Goal: Information Seeking & Learning: Learn about a topic

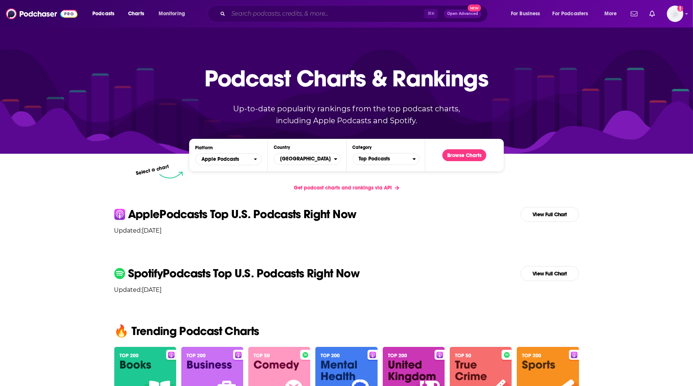
click at [278, 12] on input "Search podcasts, credits, & more..." at bounding box center [326, 14] width 196 height 12
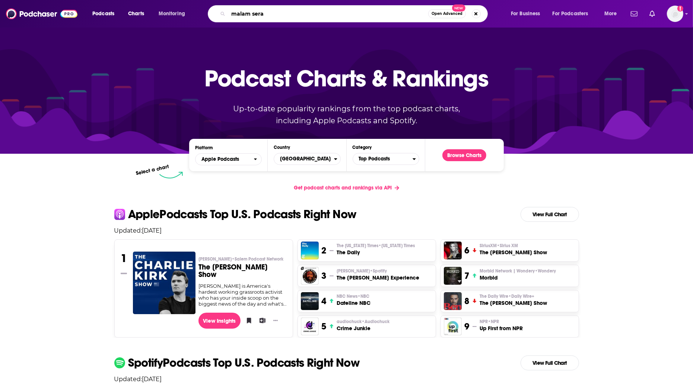
type input "malam seram"
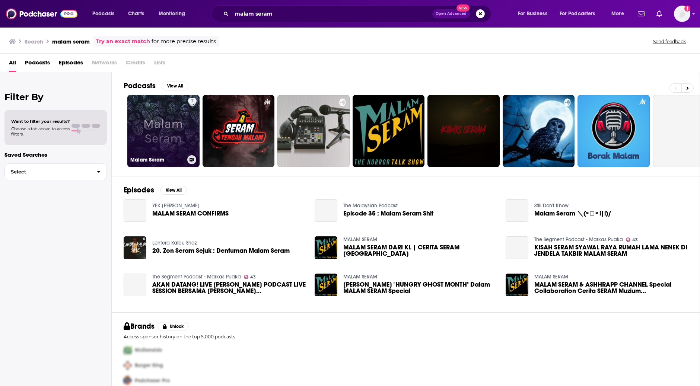
click at [183, 134] on link "7 Malam Seram" at bounding box center [163, 131] width 72 height 72
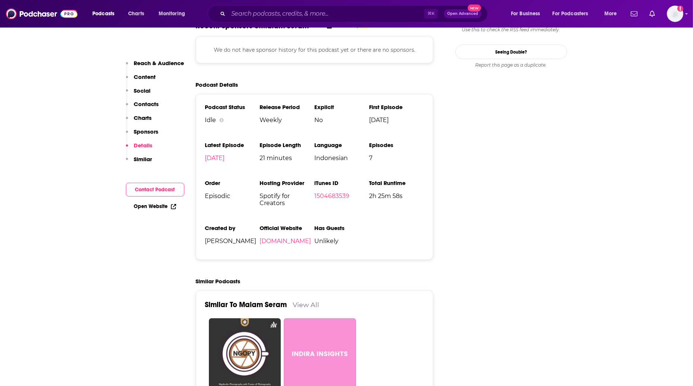
scroll to position [800, 0]
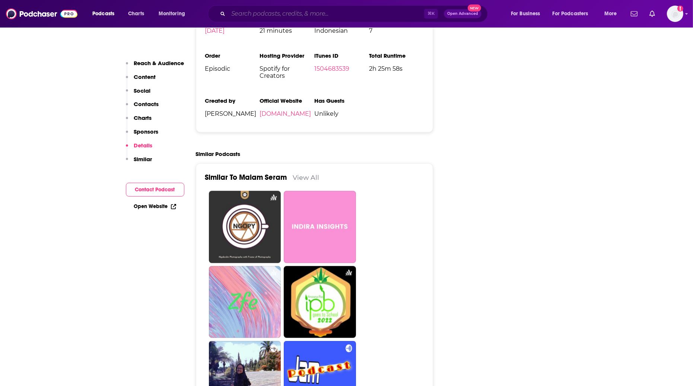
click at [357, 16] on input "Search podcasts, credits, & more..." at bounding box center [326, 14] width 196 height 12
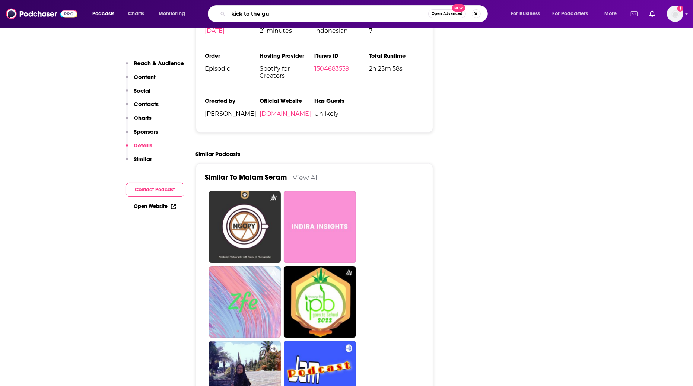
type input "kick to the gut"
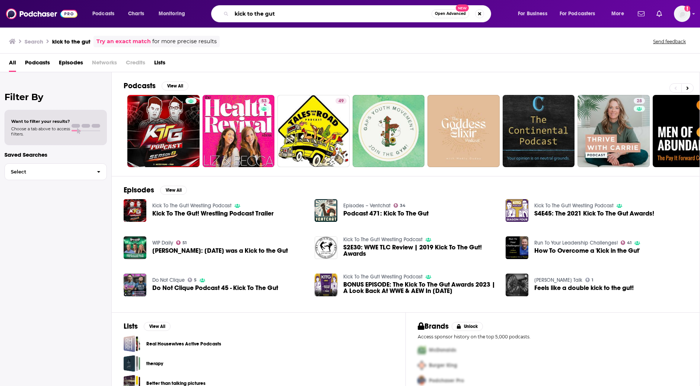
click at [355, 13] on input "kick to the gut" at bounding box center [332, 14] width 200 height 12
click at [354, 14] on input "kick to the gut" at bounding box center [332, 14] width 200 height 12
click at [354, 15] on input "kick to the gut" at bounding box center [332, 14] width 200 height 12
paste input "Institute of Policy Studies"
type input "Institute of Policy Studies"
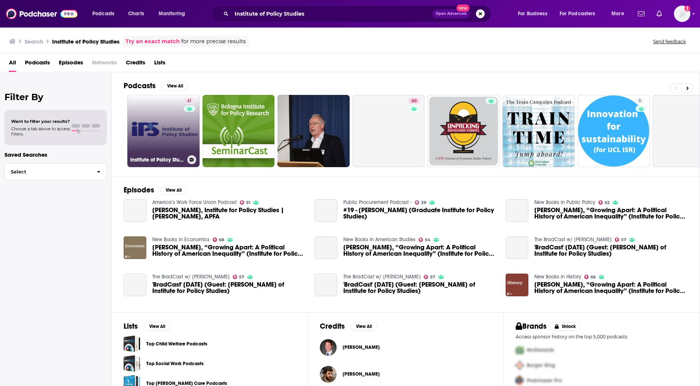
click at [177, 142] on link "41 Institute of Policy Studies" at bounding box center [163, 131] width 72 height 72
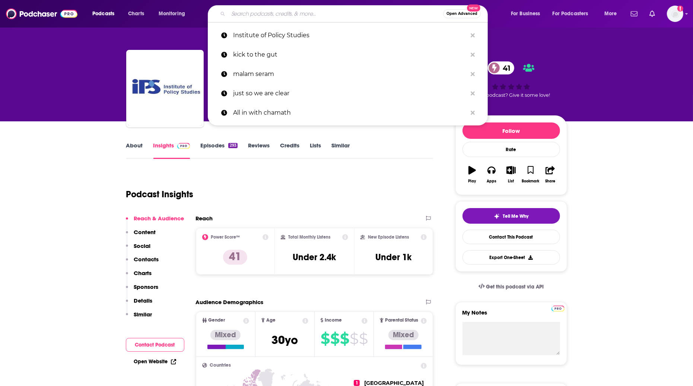
click at [337, 11] on input "Search podcasts, credits, & more..." at bounding box center [335, 14] width 215 height 12
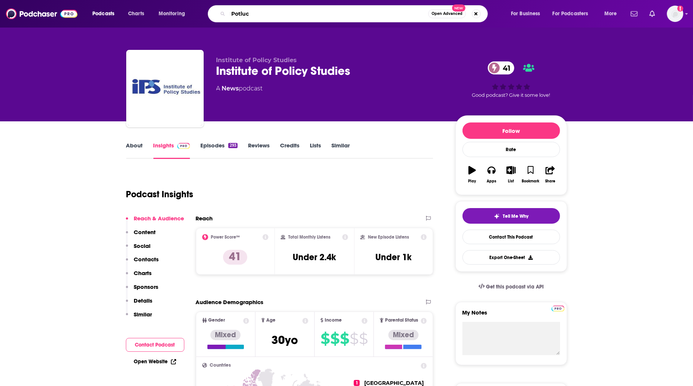
type input "Potluck"
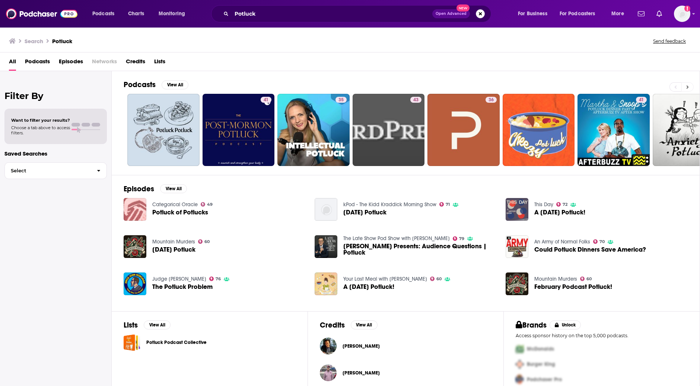
click at [688, 85] on icon at bounding box center [688, 87] width 3 height 5
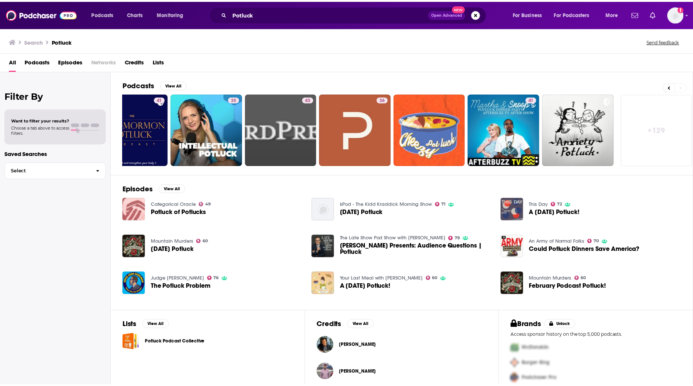
scroll to position [0, 107]
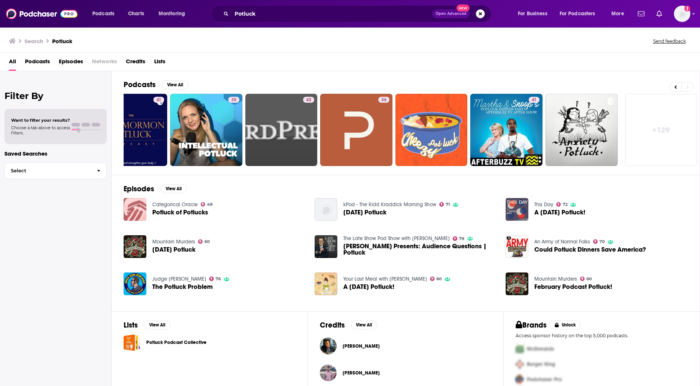
click at [667, 129] on link "+ 129" at bounding box center [662, 130] width 72 height 72
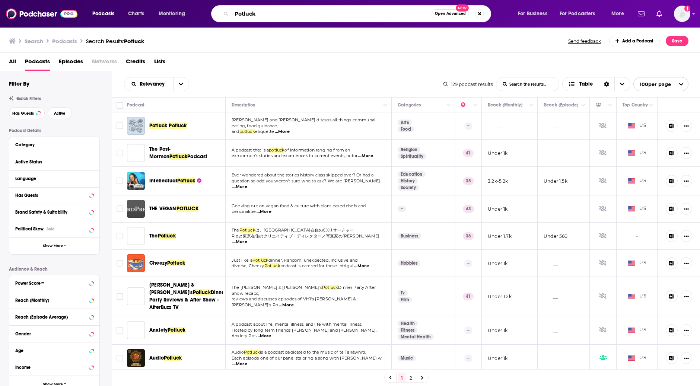
click at [289, 18] on input "Potluck" at bounding box center [332, 14] width 200 height 12
paste input "The Padang Sessions"
paste input "Search podcasts, credits, & more..."
type input "The Padang Sessions"
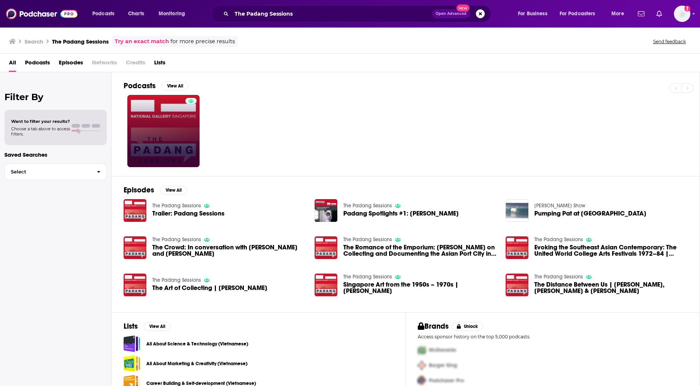
click at [158, 124] on link at bounding box center [163, 131] width 72 height 72
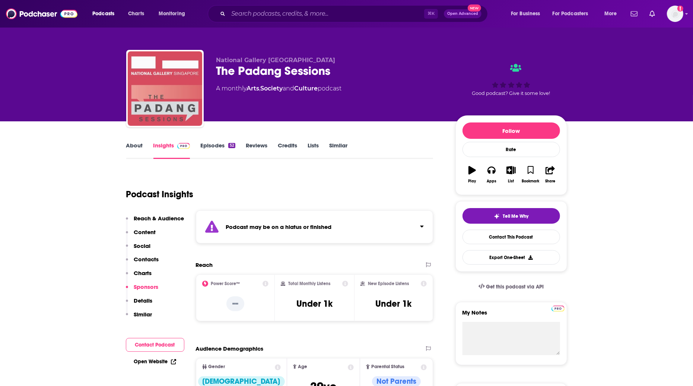
scroll to position [1, 0]
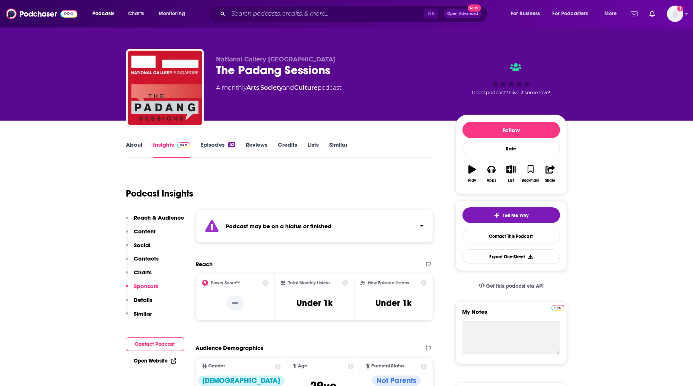
click at [132, 149] on link "About" at bounding box center [134, 149] width 17 height 17
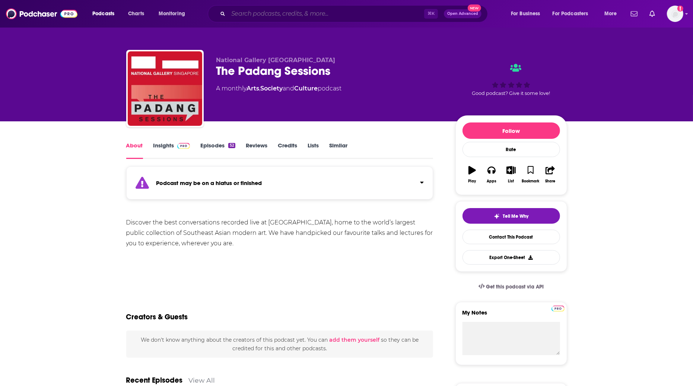
click at [351, 15] on input "Search podcasts, credits, & more..." at bounding box center [326, 14] width 196 height 12
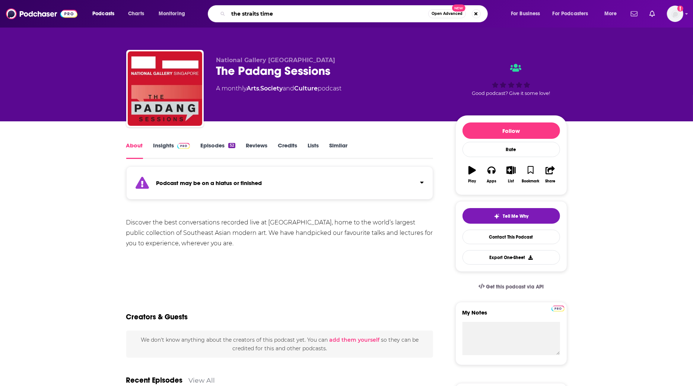
type input "the straits times"
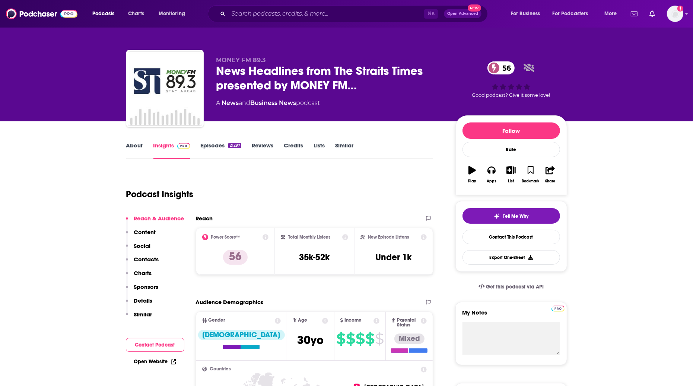
click at [377, 83] on span "News Headlines from The Straits Times presented by MONEY FM…" at bounding box center [329, 78] width 227 height 29
click at [342, 83] on span "News Headlines from The Straits Times presented by MONEY FM…" at bounding box center [329, 78] width 227 height 29
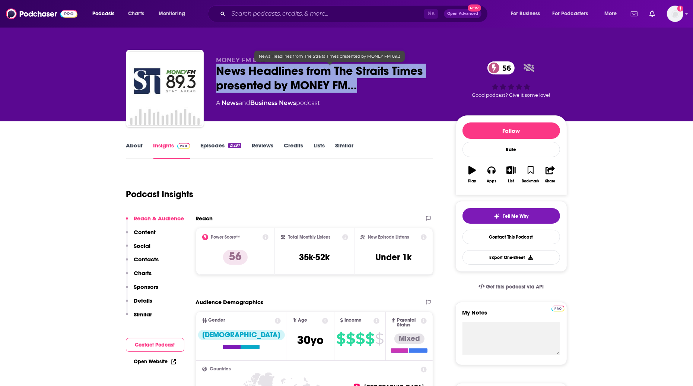
drag, startPoint x: 229, startPoint y: 74, endPoint x: 370, endPoint y: 82, distance: 140.6
click at [370, 82] on span "News Headlines from The Straits Times presented by MONEY FM…" at bounding box center [329, 78] width 227 height 29
click at [247, 87] on span "News Headlines from The Straits Times presented by MONEY FM…" at bounding box center [329, 78] width 227 height 29
drag, startPoint x: 216, startPoint y: 69, endPoint x: 345, endPoint y: 87, distance: 130.5
click at [345, 87] on div "MONEY FM 89.3 News Headlines from The Straits Times presented by MONEY FM… 56 A…" at bounding box center [346, 90] width 441 height 80
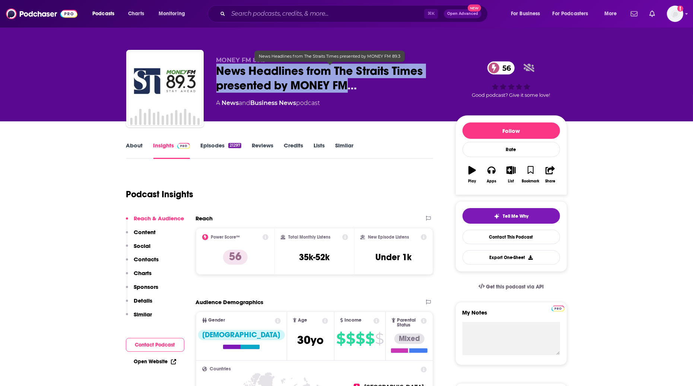
copy h2 "News Headlines from The Straits Times presented by MONEY FM"
click at [133, 146] on link "About" at bounding box center [134, 150] width 17 height 17
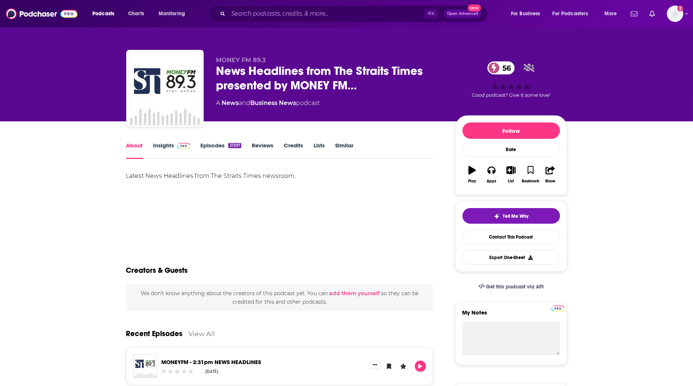
click at [477, 167] on button "Play" at bounding box center [472, 174] width 19 height 27
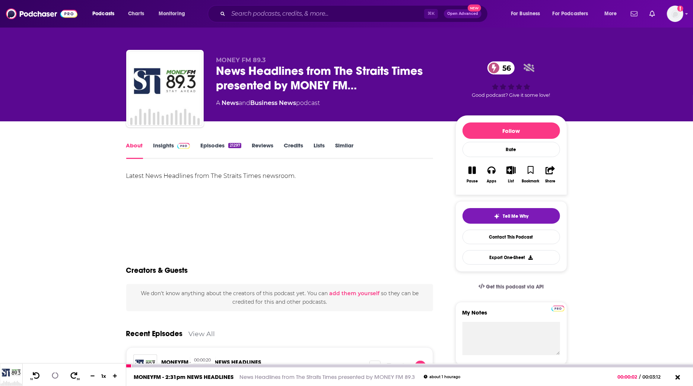
click at [186, 368] on div at bounding box center [409, 366] width 567 height 3
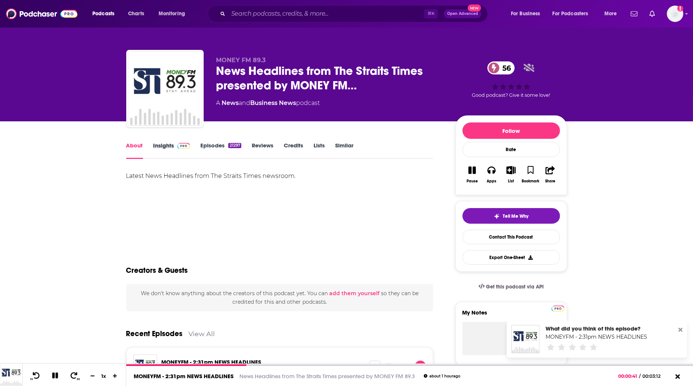
click at [193, 151] on div "Insights" at bounding box center [176, 150] width 47 height 17
click at [171, 145] on link "Insights" at bounding box center [171, 150] width 37 height 17
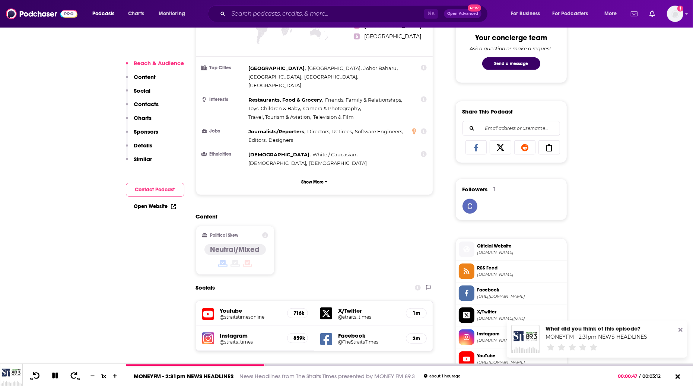
scroll to position [539, 0]
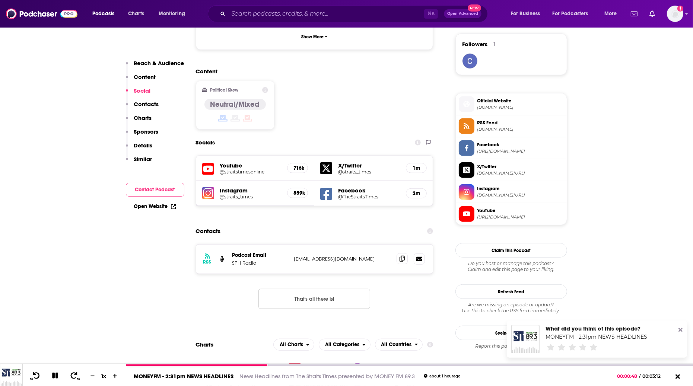
click at [402, 253] on span at bounding box center [402, 258] width 11 height 11
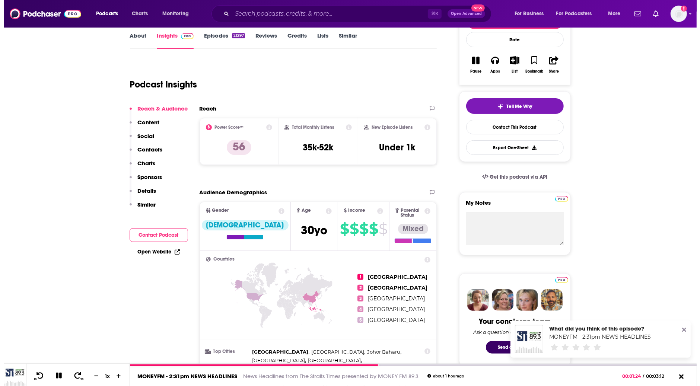
scroll to position [0, 0]
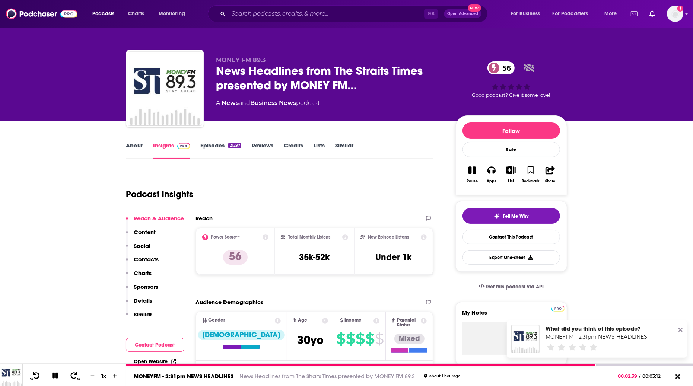
click at [274, 21] on div "⌘ K Open Advanced New" at bounding box center [348, 13] width 280 height 17
click at [276, 17] on input "Search podcasts, credits, & more..." at bounding box center [326, 14] width 196 height 12
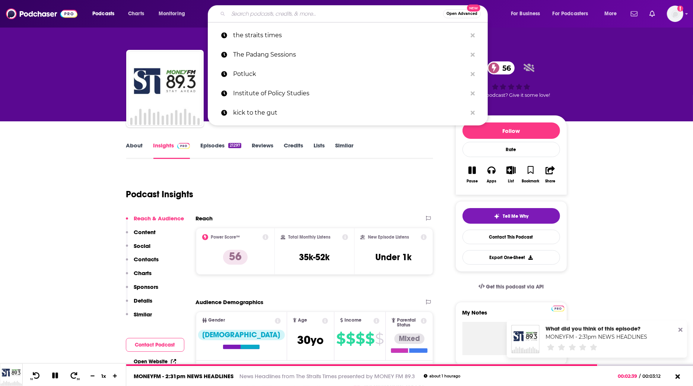
paste input "LongKangKitties Podcast"
type input "LongKangKitties Podcast"
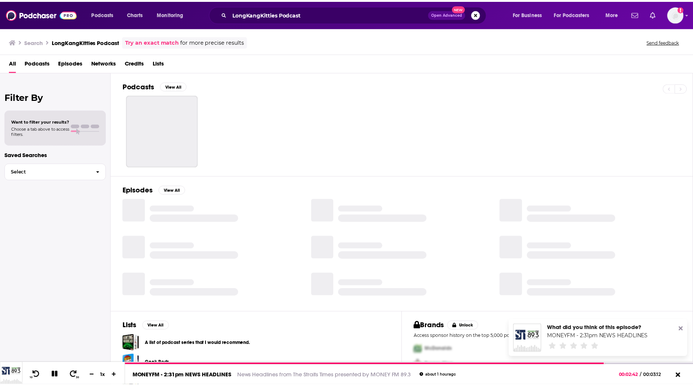
scroll to position [0, 0]
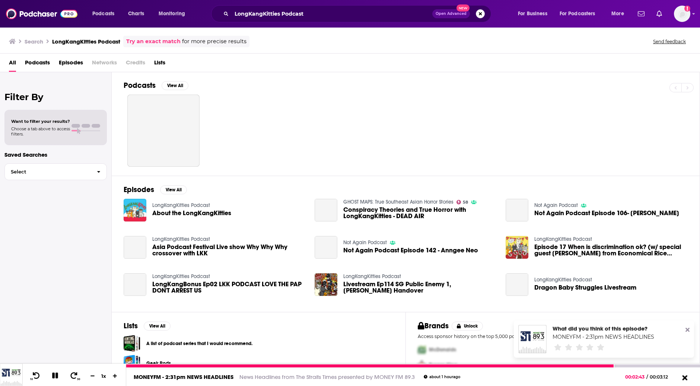
click at [686, 379] on icon at bounding box center [684, 377] width 5 height 5
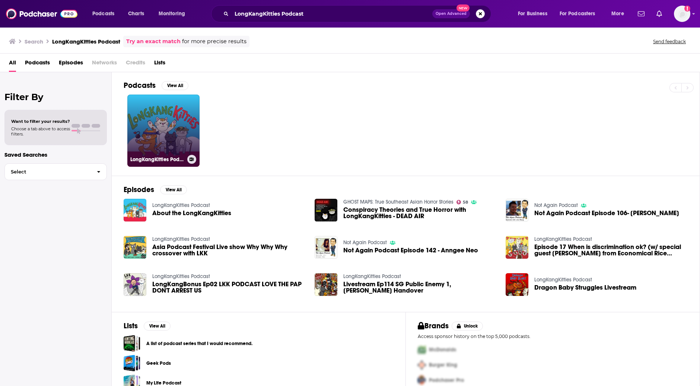
click at [173, 118] on link "LongKangKitties Podcast" at bounding box center [163, 131] width 72 height 72
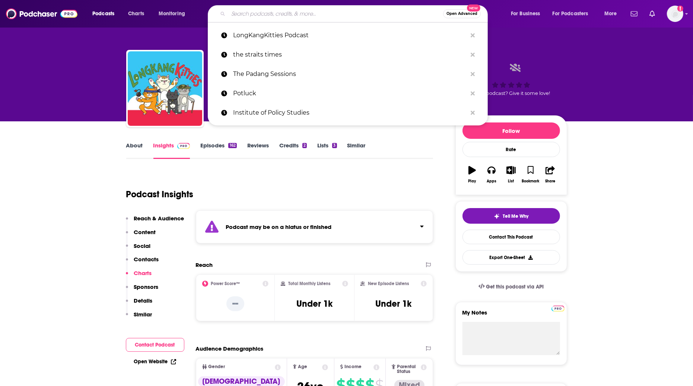
click at [256, 16] on input "Search podcasts, credits, & more..." at bounding box center [335, 14] width 215 height 12
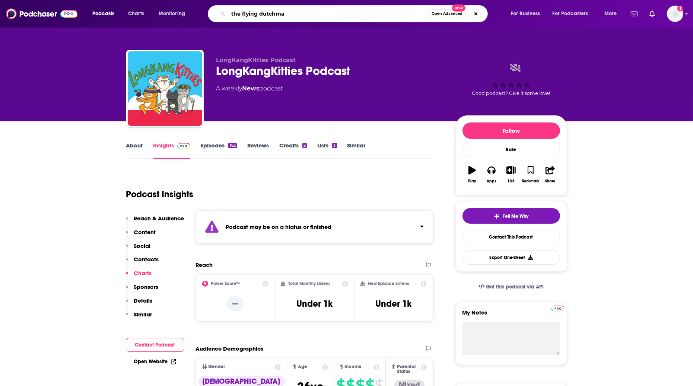
type input "the flying dutchman"
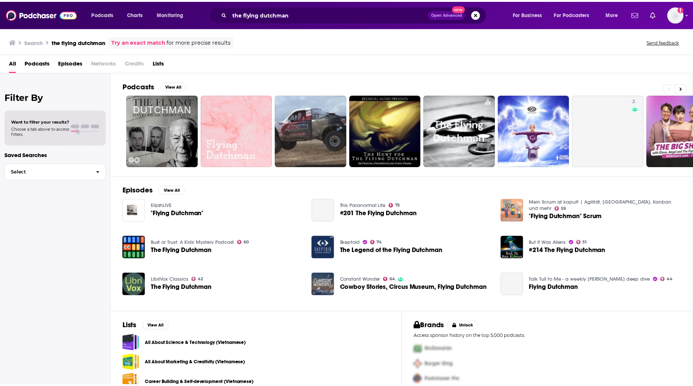
scroll to position [8, 0]
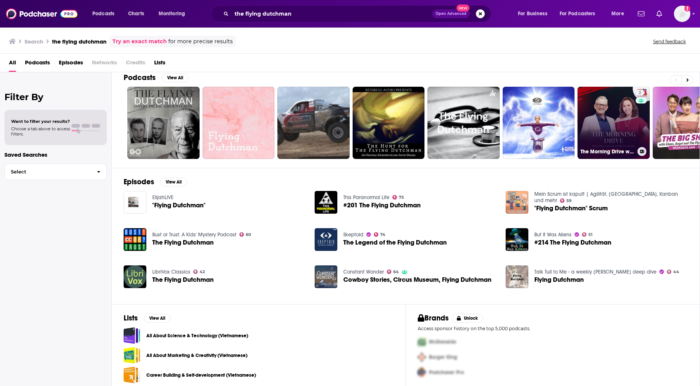
click at [621, 112] on link "2 The Morning Drive with The Flying Dutchman & Lavinia" at bounding box center [614, 123] width 72 height 72
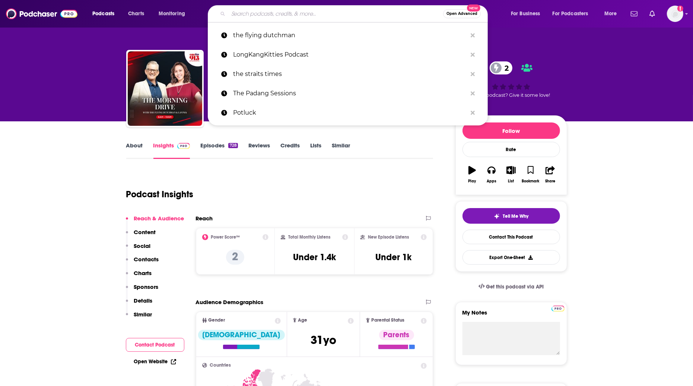
click at [314, 15] on input "Search podcasts, credits, & more..." at bounding box center [335, 14] width 215 height 12
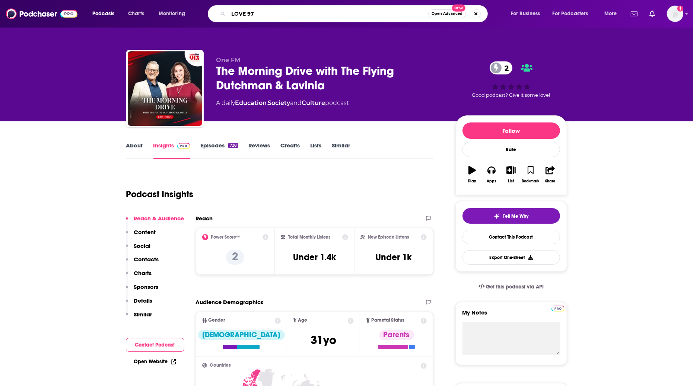
type input "LOVE 972"
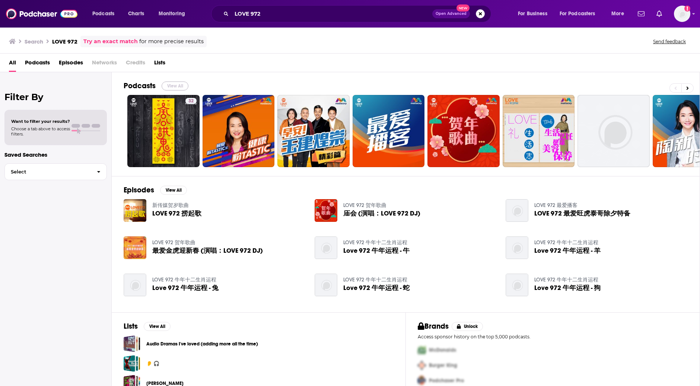
click at [179, 86] on button "View All" at bounding box center [175, 86] width 27 height 9
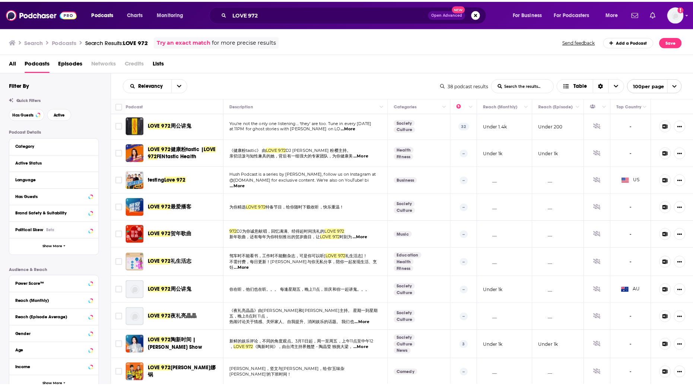
scroll to position [2, 0]
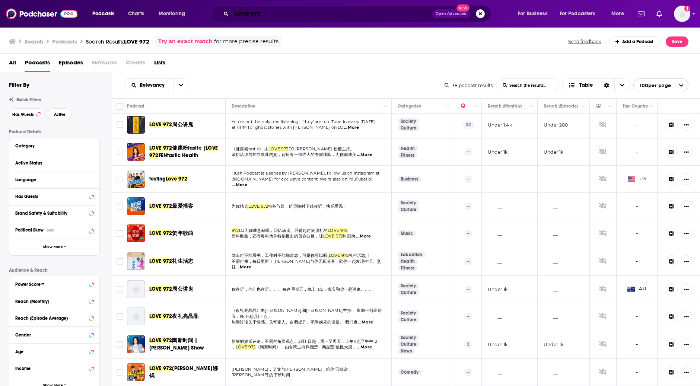
click at [276, 14] on input "LOVE 972" at bounding box center [332, 14] width 201 height 12
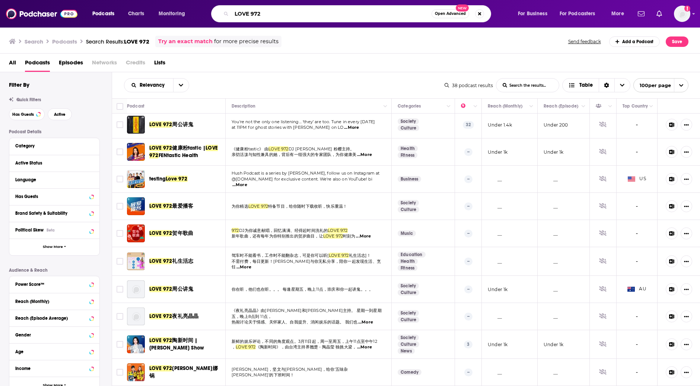
paste input "早安"
type input "LOVE 972 早安"
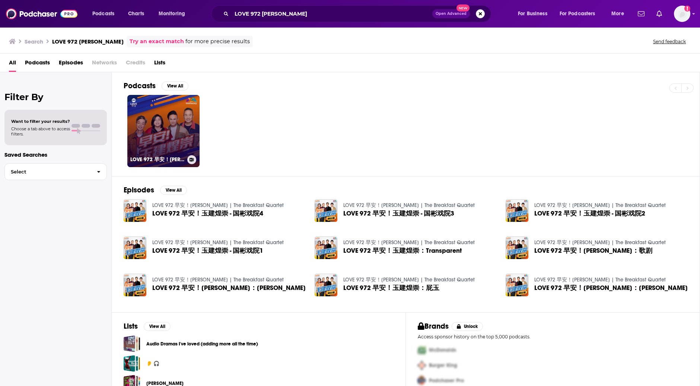
click at [174, 120] on link "LOVE 972 早安！玉建煌崇 | The Breakfast Quartet" at bounding box center [163, 131] width 72 height 72
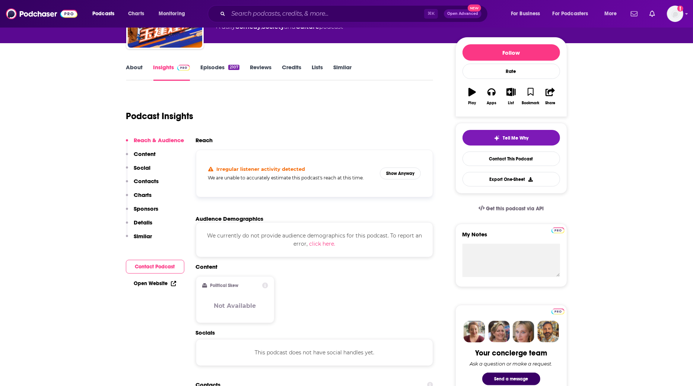
scroll to position [129, 0]
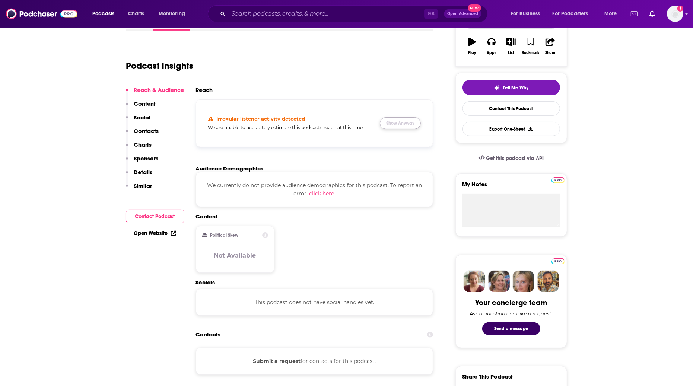
click at [395, 126] on button "Show Anyway" at bounding box center [400, 123] width 41 height 12
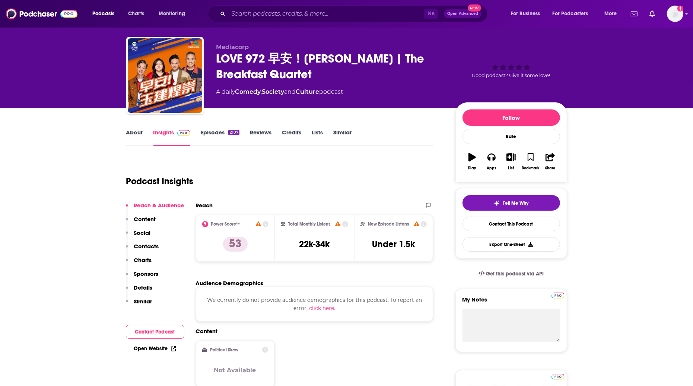
scroll to position [0, 0]
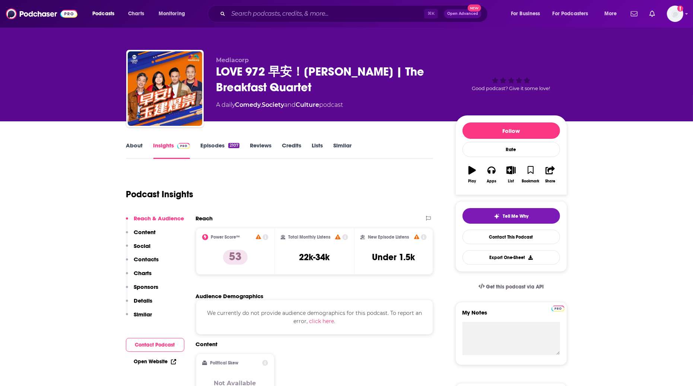
click at [133, 147] on link "About" at bounding box center [134, 150] width 17 height 17
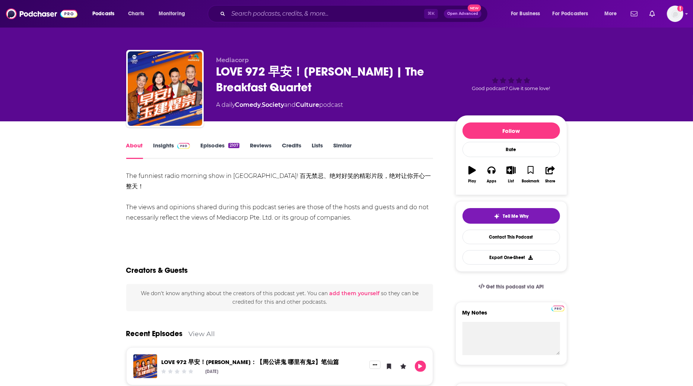
click at [177, 151] on link "Insights" at bounding box center [171, 150] width 37 height 17
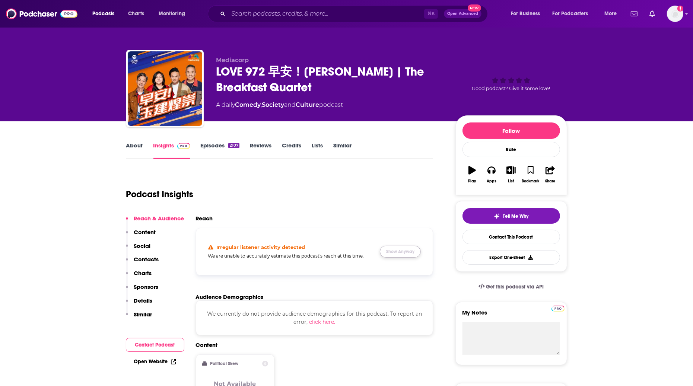
click at [385, 249] on button "Show Anyway" at bounding box center [400, 252] width 41 height 12
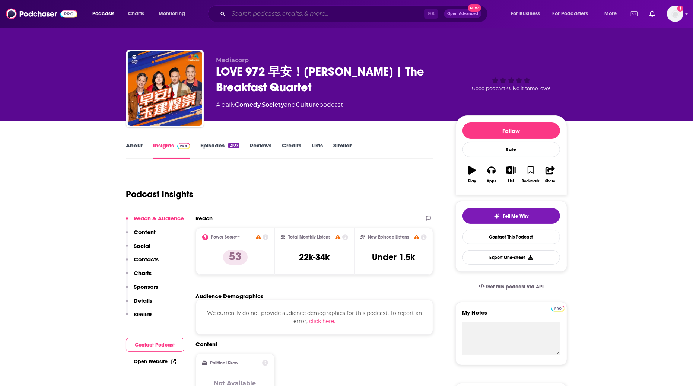
click at [283, 10] on input "Search podcasts, credits, & more..." at bounding box center [326, 14] width 196 height 12
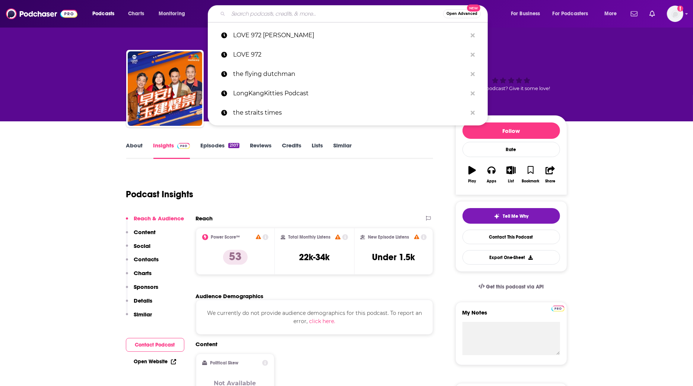
paste input "Hear. Here. [GEOGRAPHIC_DATA]."
type input "Hear. Here. [GEOGRAPHIC_DATA]."
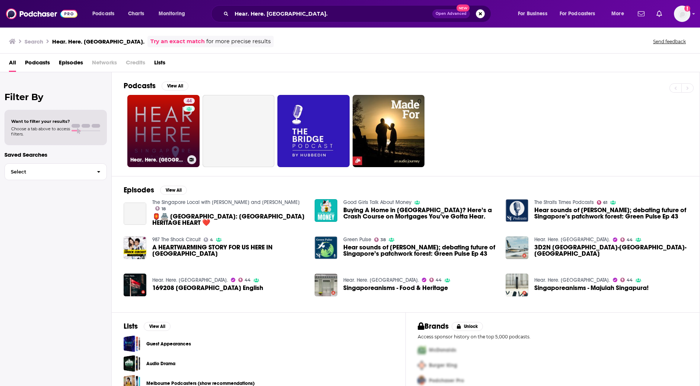
click at [181, 137] on link "44 Hear. Here. [GEOGRAPHIC_DATA]." at bounding box center [163, 131] width 72 height 72
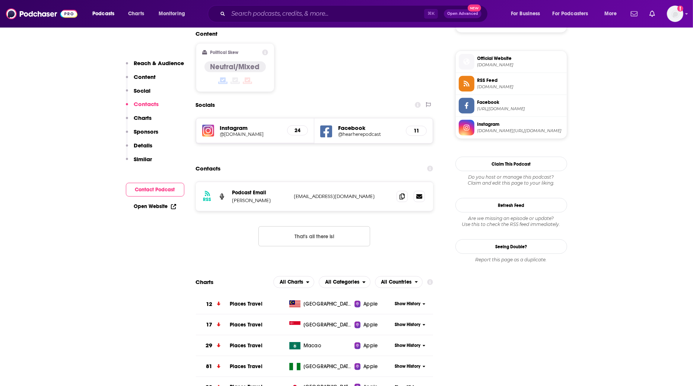
scroll to position [580, 0]
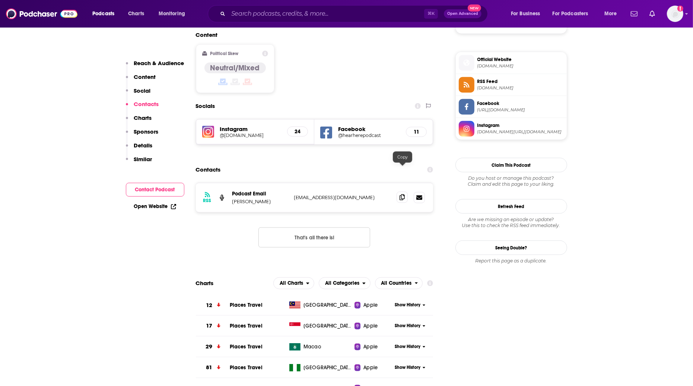
click at [399, 192] on span at bounding box center [402, 197] width 11 height 11
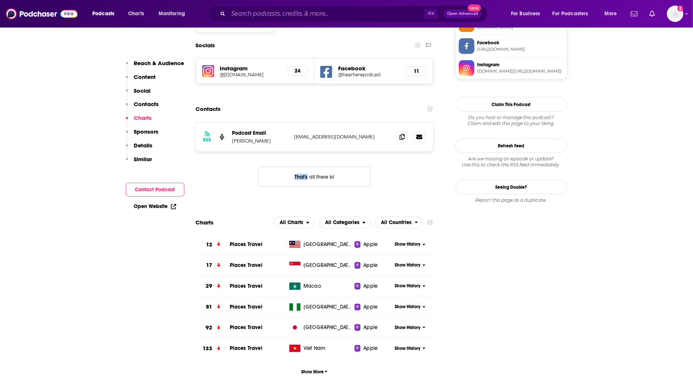
scroll to position [423, 0]
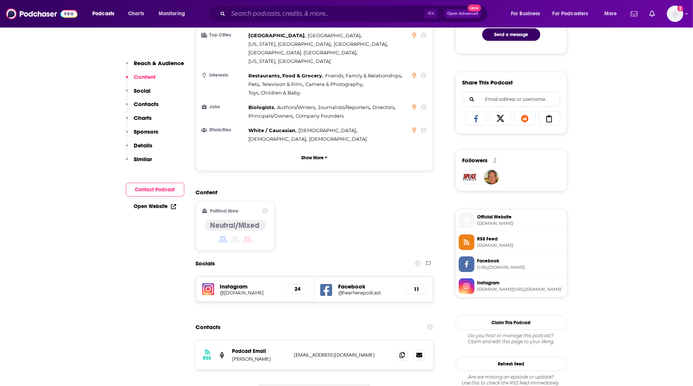
click at [233, 290] on h5 "@[DOMAIN_NAME]" at bounding box center [250, 293] width 61 height 6
click at [342, 290] on h5 "@hearherepodcast" at bounding box center [369, 293] width 62 height 6
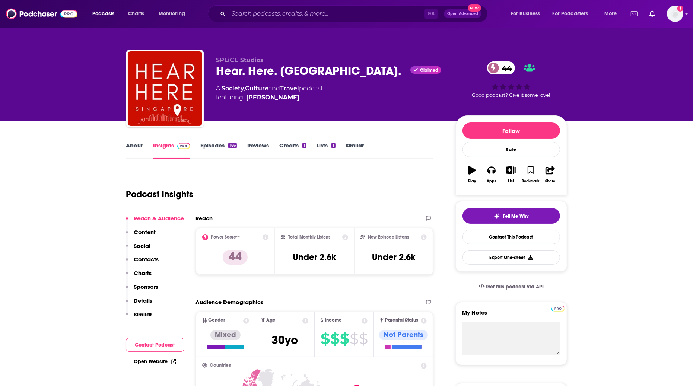
scroll to position [2, 0]
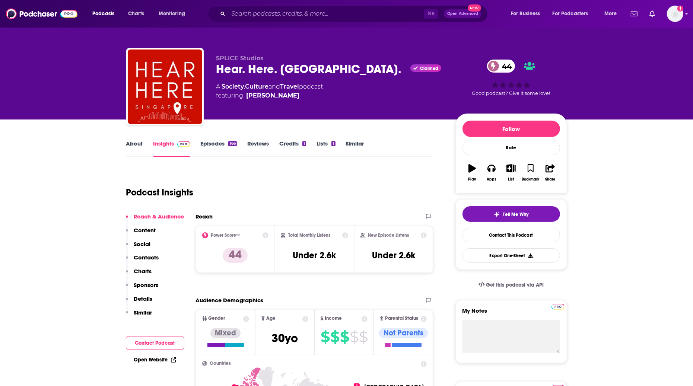
click at [247, 99] on link "[PERSON_NAME]" at bounding box center [273, 95] width 53 height 9
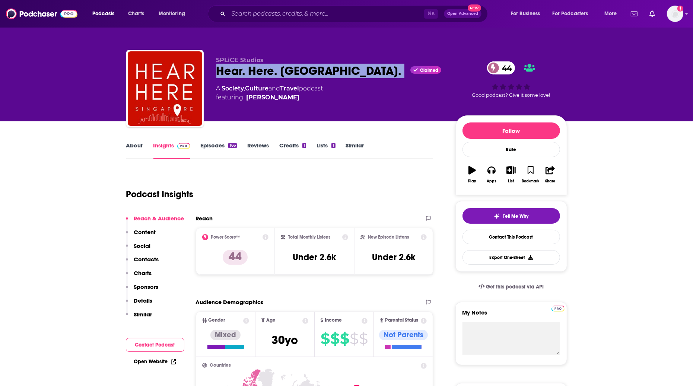
drag, startPoint x: 216, startPoint y: 70, endPoint x: 350, endPoint y: 66, distance: 134.2
click at [350, 66] on div "SPLiCE Studios Hear. Here. Singapore. Claimed 44 A Society , Culture and Travel…" at bounding box center [346, 90] width 441 height 80
copy div "Hear. Here. [GEOGRAPHIC_DATA]."
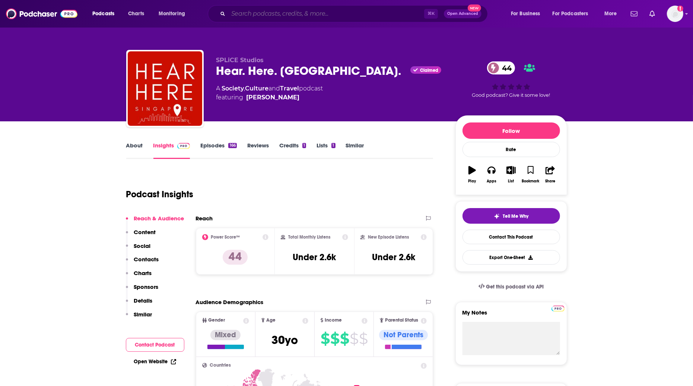
click at [258, 17] on input "Search podcasts, credits, & more..." at bounding box center [326, 14] width 196 height 12
click at [258, 16] on input "Search podcasts, credits, & more..." at bounding box center [326, 14] width 196 height 12
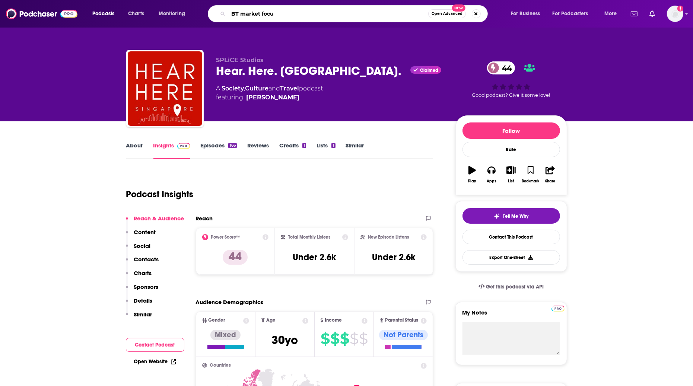
type input "BT market focus"
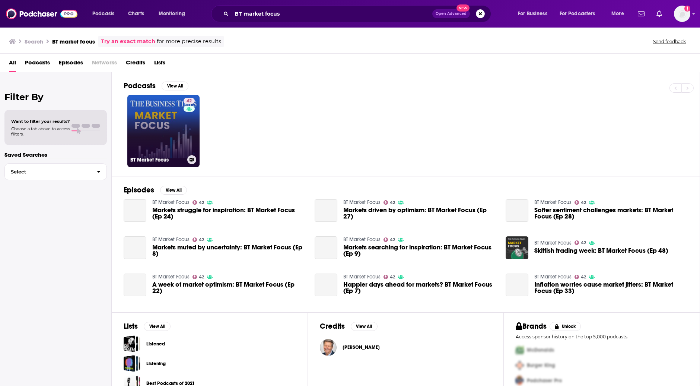
click at [174, 141] on link "42 BT Market Focus" at bounding box center [163, 131] width 72 height 72
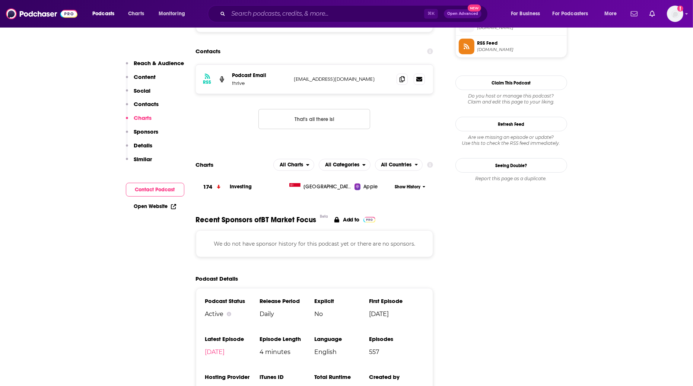
scroll to position [554, 0]
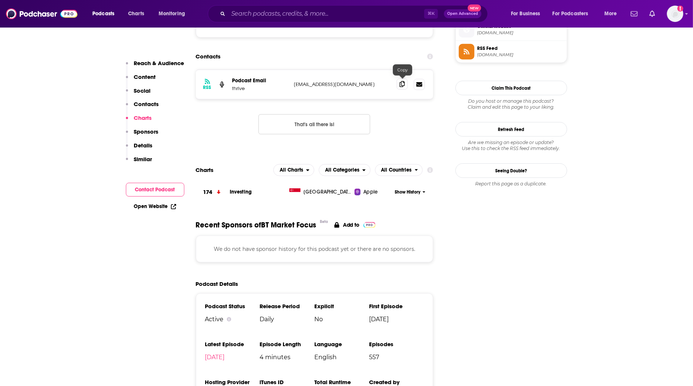
click at [402, 84] on icon at bounding box center [402, 84] width 5 height 6
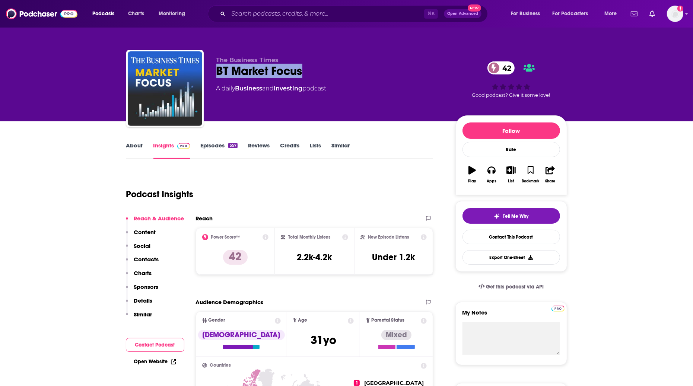
drag, startPoint x: 302, startPoint y: 71, endPoint x: 218, endPoint y: 70, distance: 84.6
click at [218, 70] on div "BT Market Focus 42" at bounding box center [329, 71] width 227 height 15
copy h2 "BT Market Focus"
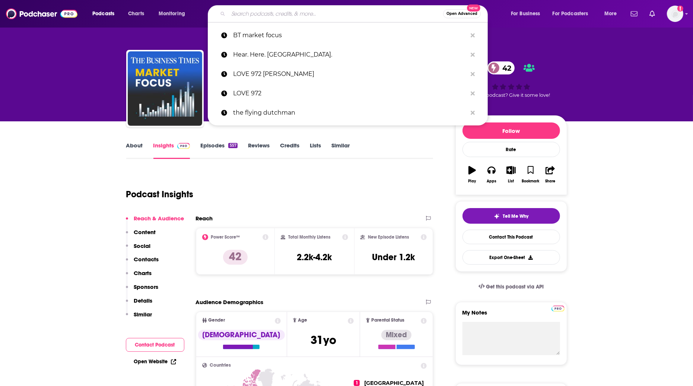
click at [261, 10] on input "Search podcasts, credits, & more..." at bounding box center [335, 14] width 215 height 12
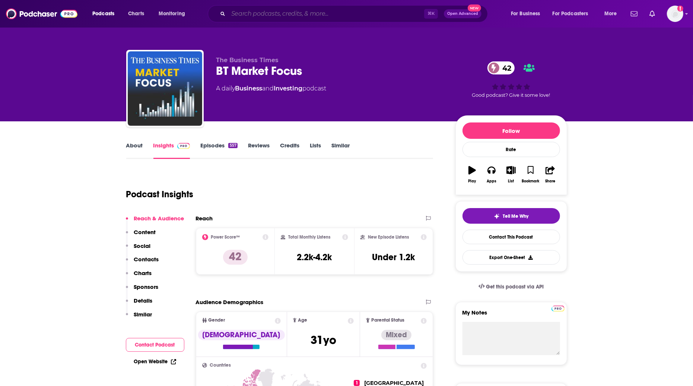
click at [262, 12] on input "Search podcasts, credits, & more..." at bounding box center [326, 14] width 196 height 12
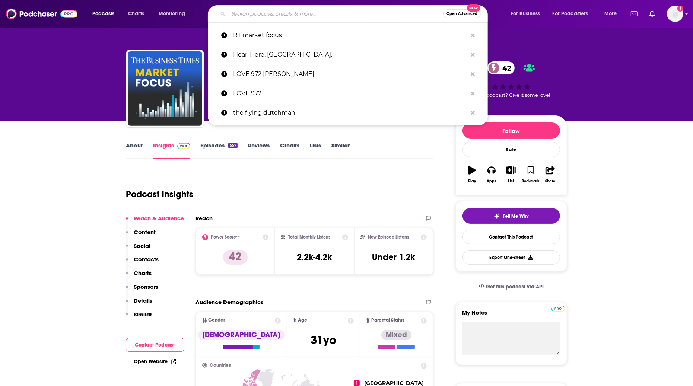
paste input "Just So We're Clear"
type input "Just So We're Clear"
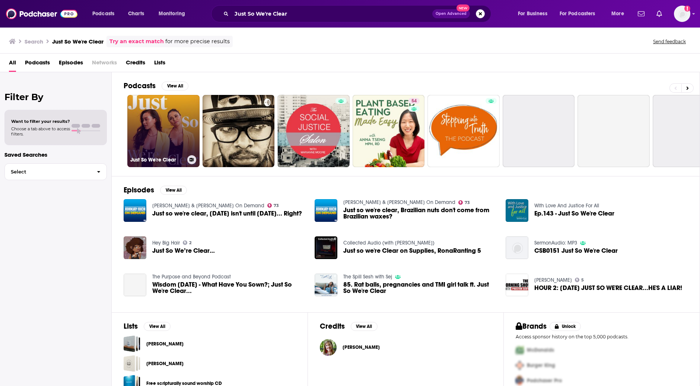
click at [164, 131] on link "Just So We're Clear" at bounding box center [163, 131] width 72 height 72
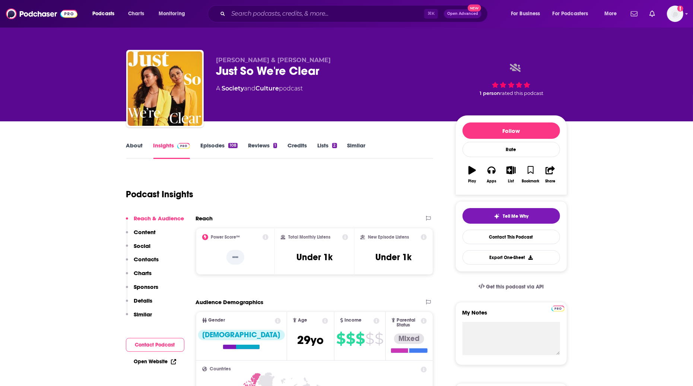
click at [127, 146] on link "About" at bounding box center [134, 150] width 17 height 17
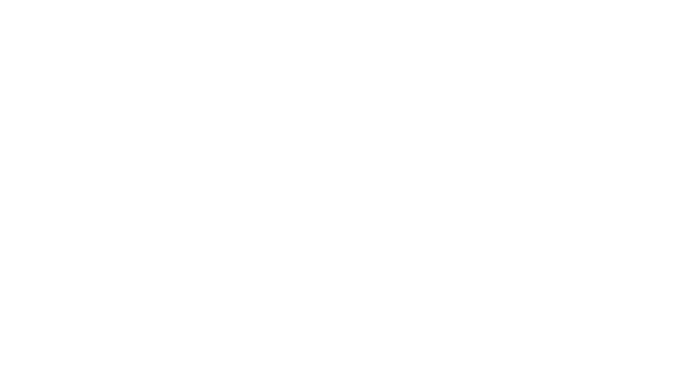
click at [215, 136] on body "10 30 1 x 00:02:43 / 00:03:12 Privacy Preference Centre Your Privacy Strictly N…" at bounding box center [350, 193] width 700 height 386
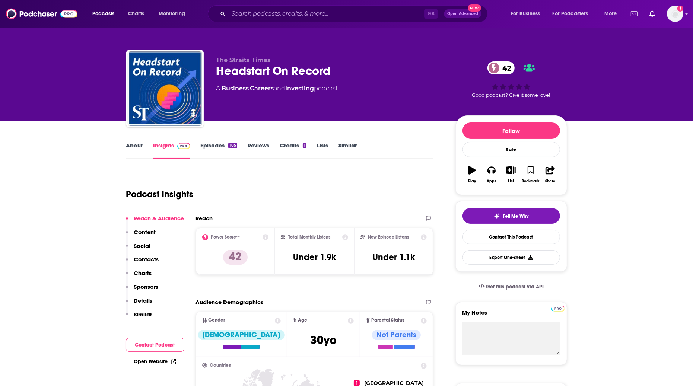
scroll to position [0, 0]
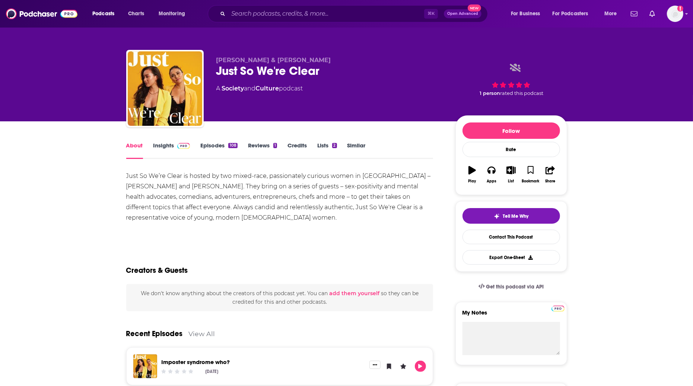
click at [162, 149] on link "Insights" at bounding box center [171, 150] width 37 height 17
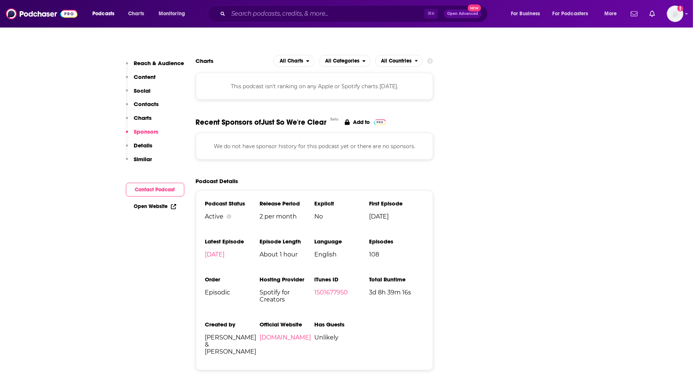
scroll to position [695, 0]
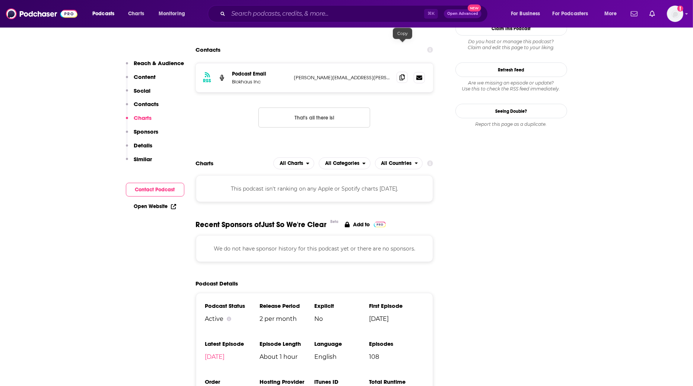
click at [403, 72] on span at bounding box center [402, 77] width 11 height 11
click at [404, 75] on icon at bounding box center [402, 78] width 5 height 6
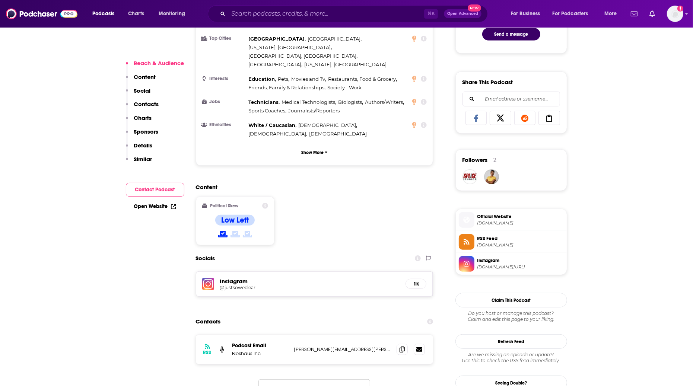
scroll to position [489, 0]
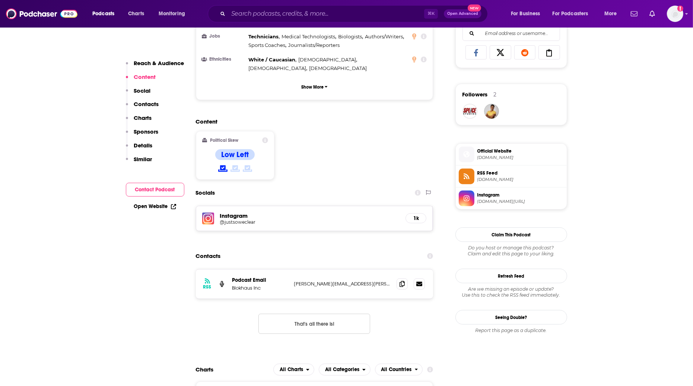
click at [241, 212] on h5 "Instagram" at bounding box center [310, 215] width 180 height 7
click at [235, 212] on h5 "Instagram" at bounding box center [310, 215] width 180 height 7
click at [205, 213] on img at bounding box center [208, 219] width 12 height 12
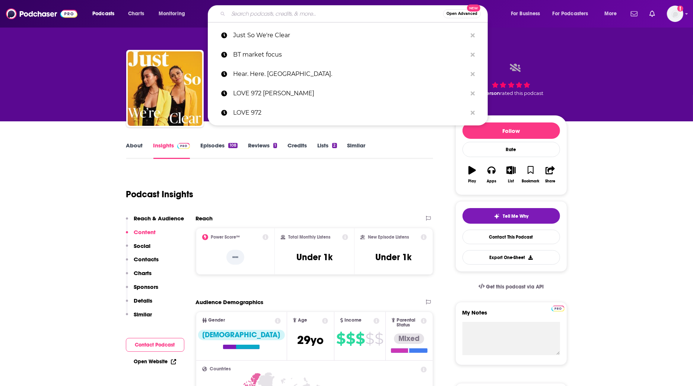
click at [263, 15] on input "Search podcasts, credits, & more..." at bounding box center [335, 14] width 215 height 12
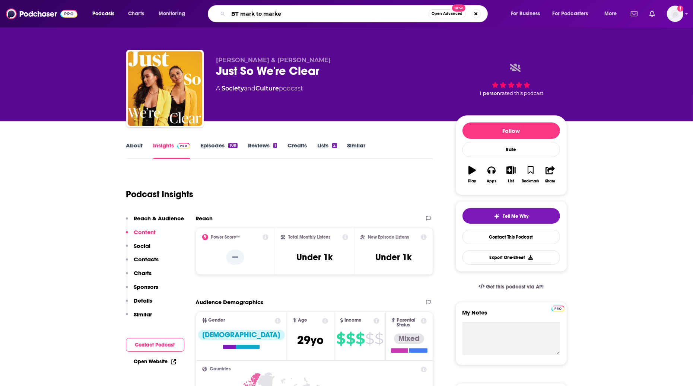
type input "BT mark to market"
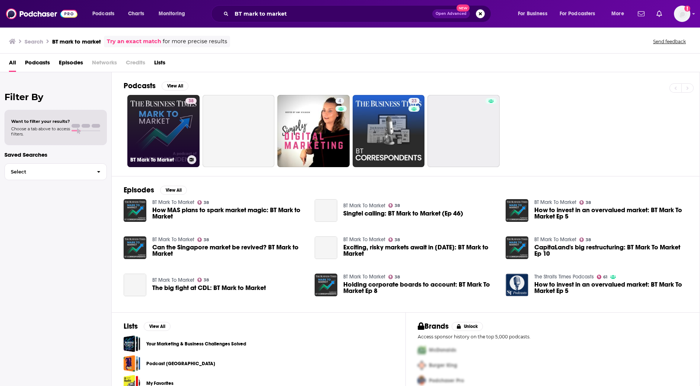
click at [172, 131] on link "38 BT Mark To Market" at bounding box center [163, 131] width 72 height 72
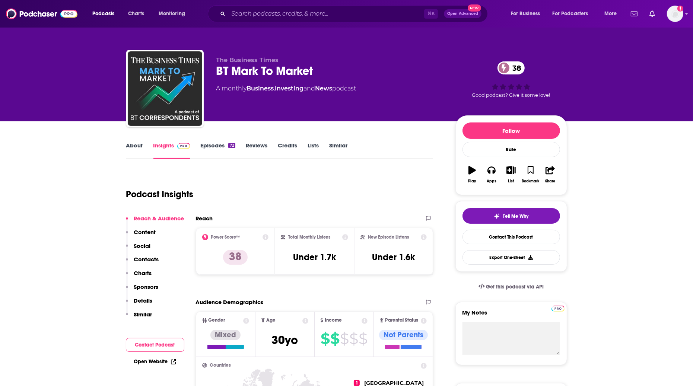
drag, startPoint x: 265, startPoint y: 22, endPoint x: 270, endPoint y: 14, distance: 9.7
click at [265, 21] on div "⌘ K Open Advanced New" at bounding box center [348, 13] width 280 height 17
click at [270, 14] on input "Search podcasts, credits, & more..." at bounding box center [326, 14] width 196 height 12
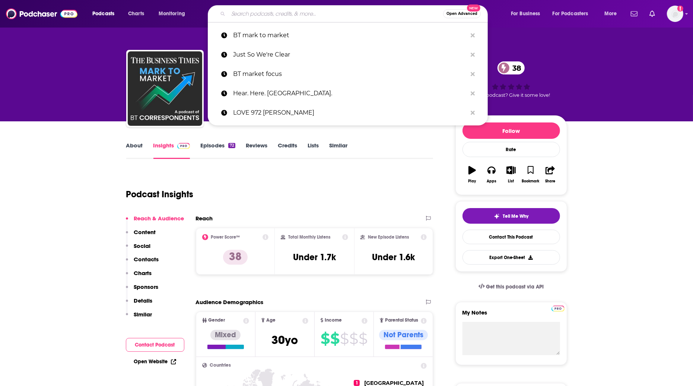
paste input "The Historyogi Podcast"
type input "The Historyogi Podcast"
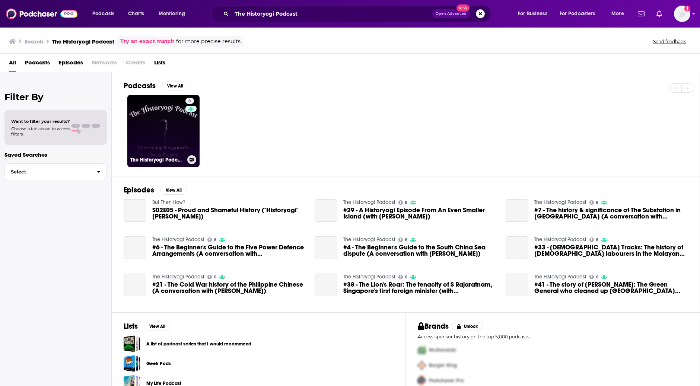
click at [175, 140] on link "6 The Historyogi Podcast" at bounding box center [163, 131] width 72 height 72
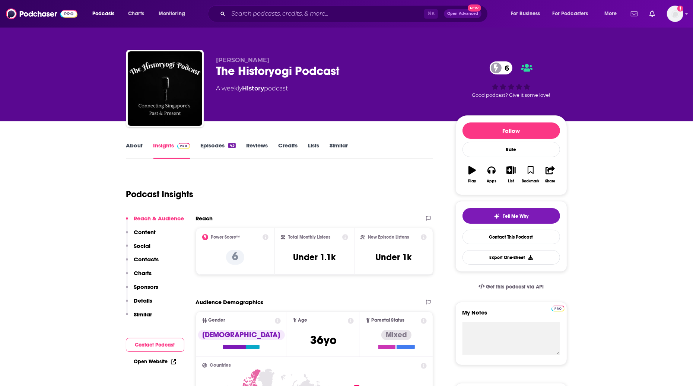
click at [142, 148] on link "About" at bounding box center [134, 150] width 17 height 17
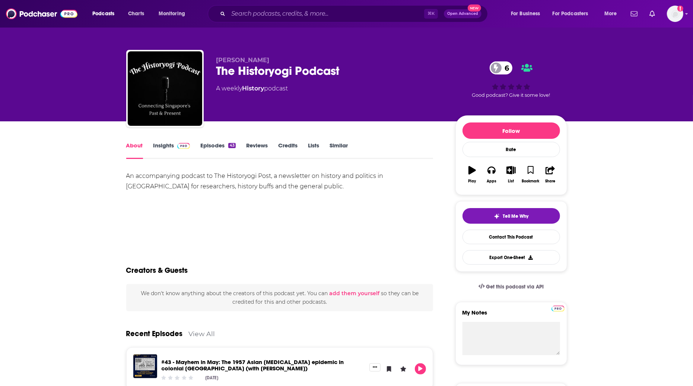
click at [176, 153] on link "Insights" at bounding box center [171, 150] width 37 height 17
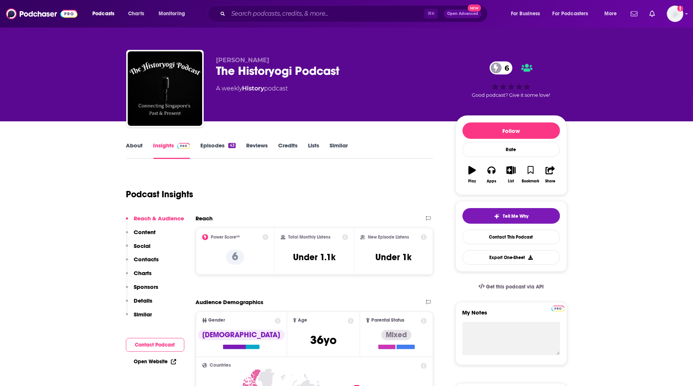
click at [225, 148] on link "Episodes 43" at bounding box center [217, 150] width 35 height 17
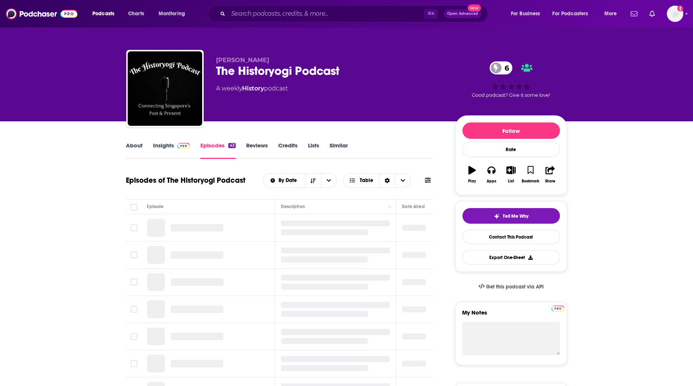
click at [171, 148] on link "Insights" at bounding box center [171, 150] width 37 height 17
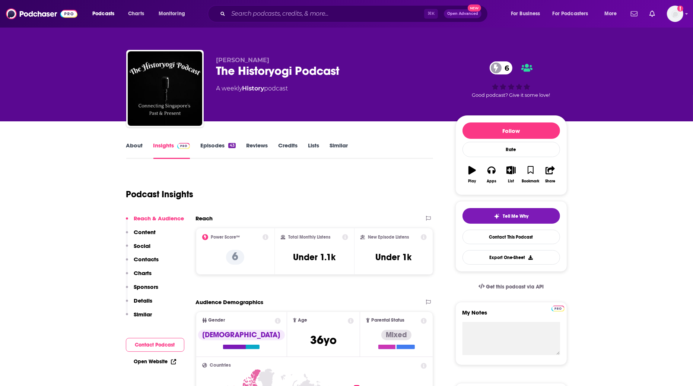
click at [467, 170] on button "Play" at bounding box center [472, 174] width 19 height 27
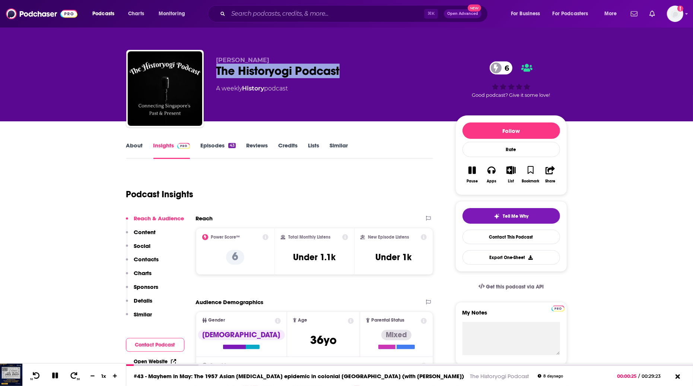
drag, startPoint x: 343, startPoint y: 71, endPoint x: 218, endPoint y: 68, distance: 124.8
click at [218, 68] on div "The Historyogi Podcast 6" at bounding box center [329, 71] width 227 height 15
copy h2 "The Historyogi Podcast"
click at [671, 375] on div "#43 - Mayhem in May: The 1957 Asian Flu epidemic in colonial Singapore (with Li…" at bounding box center [409, 377] width 567 height 19
click at [676, 376] on icon at bounding box center [677, 377] width 9 height 7
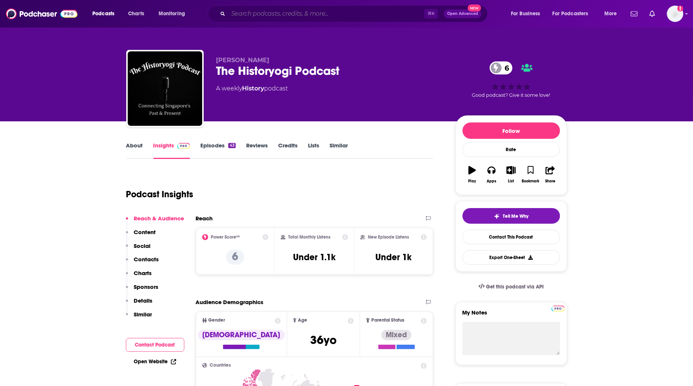
click at [244, 16] on input "Search podcasts, credits, & more..." at bounding box center [326, 14] width 196 height 12
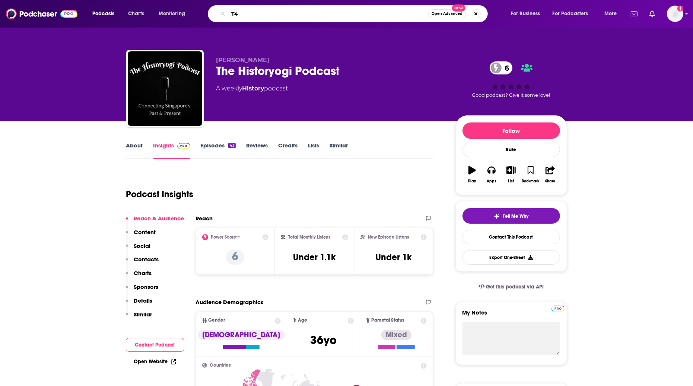
type input "T42"
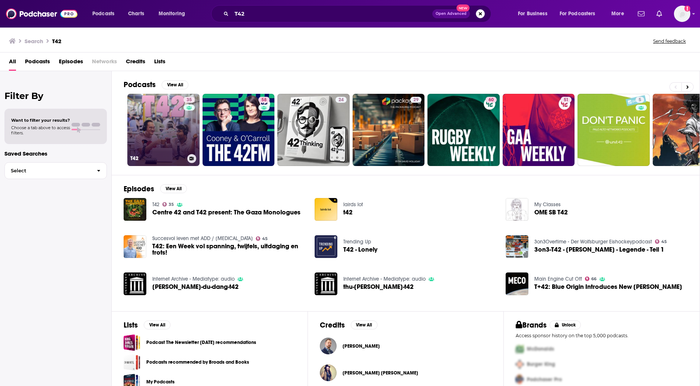
click at [173, 130] on link "35 T42" at bounding box center [163, 130] width 72 height 72
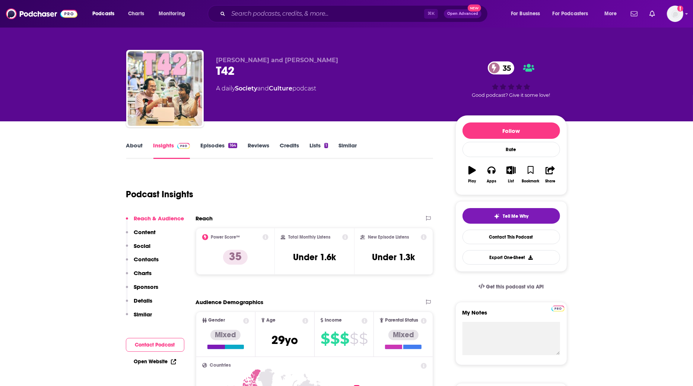
click at [136, 147] on link "About" at bounding box center [134, 150] width 17 height 17
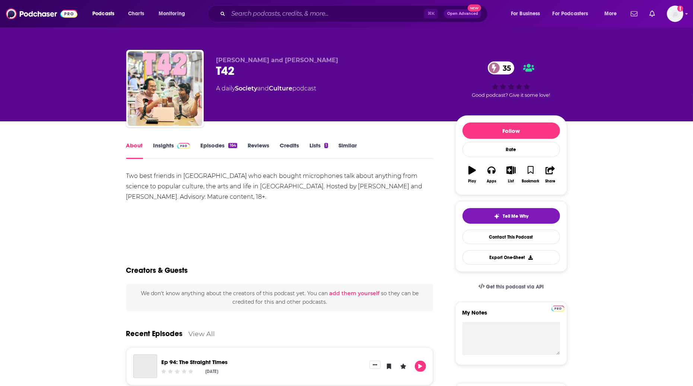
click at [166, 149] on link "Insights" at bounding box center [171, 150] width 37 height 17
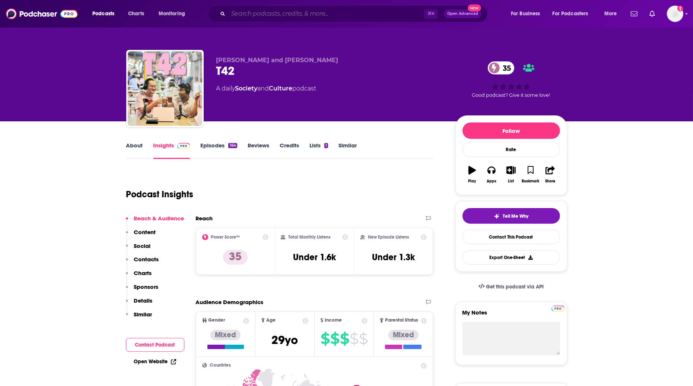
click at [253, 11] on input "Search podcasts, credits, & more..." at bounding box center [326, 14] width 196 height 12
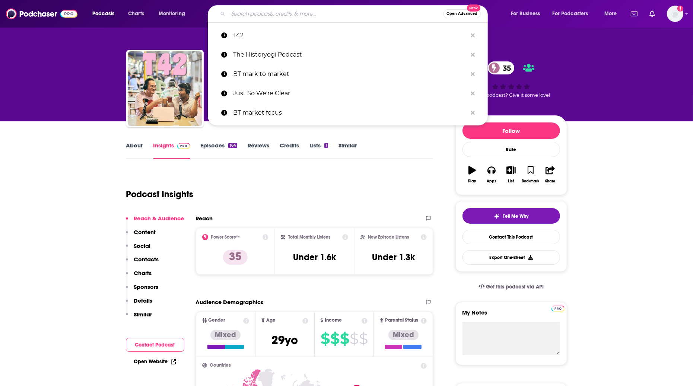
paste input "Radio Paranormal [GEOGRAPHIC_DATA]"
type input "Radio Paranormal [GEOGRAPHIC_DATA]"
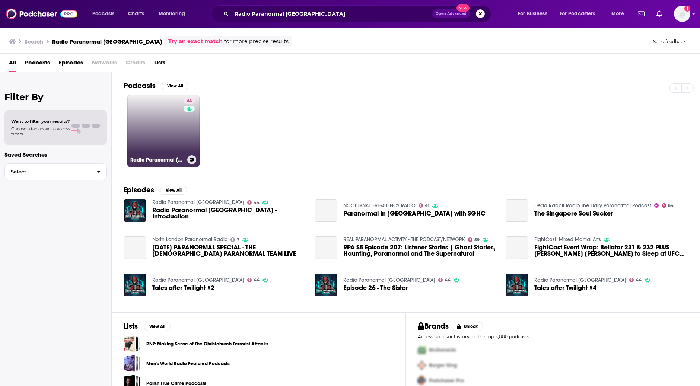
click at [169, 134] on link "44 Radio Paranormal [GEOGRAPHIC_DATA]" at bounding box center [163, 131] width 72 height 72
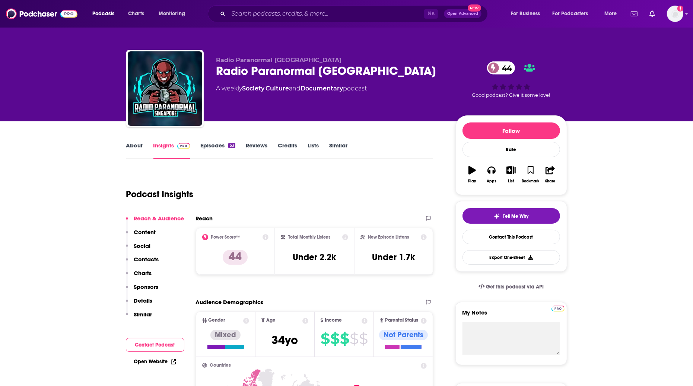
scroll to position [2, 0]
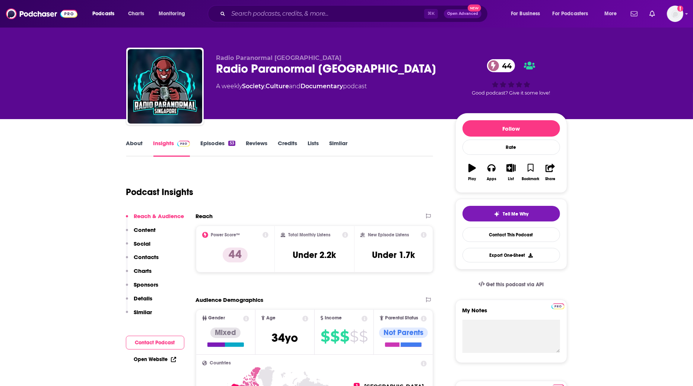
click at [134, 146] on link "About" at bounding box center [134, 148] width 17 height 17
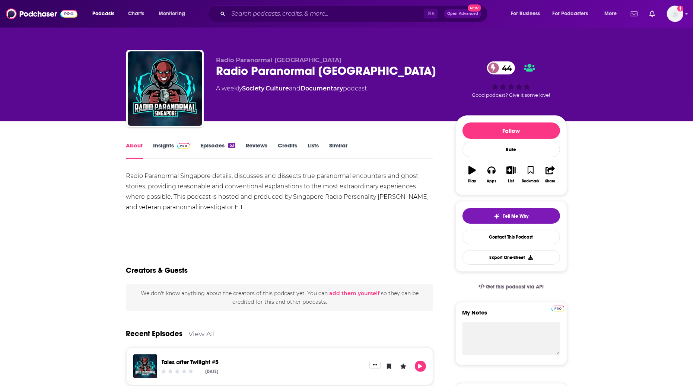
scroll to position [15, 0]
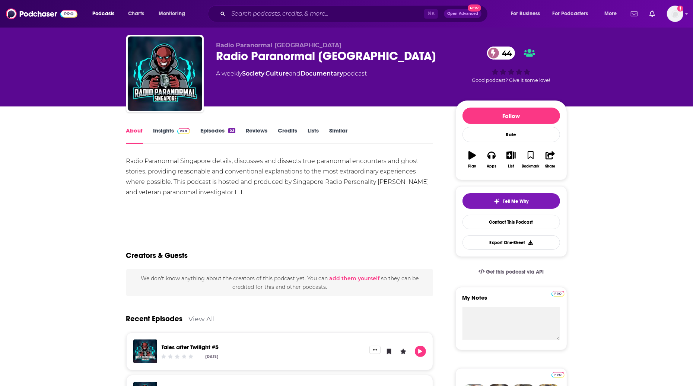
click at [160, 129] on link "Insights" at bounding box center [171, 135] width 37 height 17
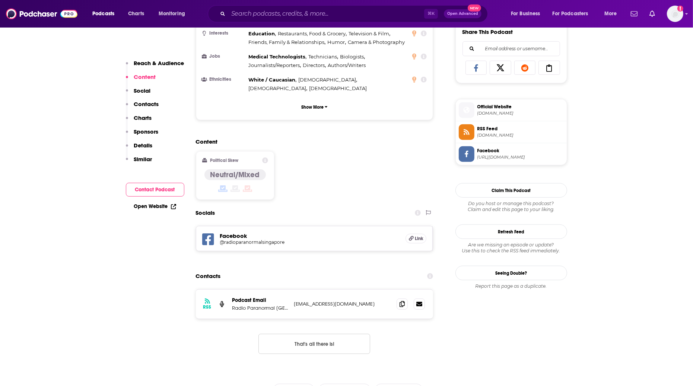
scroll to position [473, 0]
click at [404, 301] on icon at bounding box center [402, 304] width 5 height 6
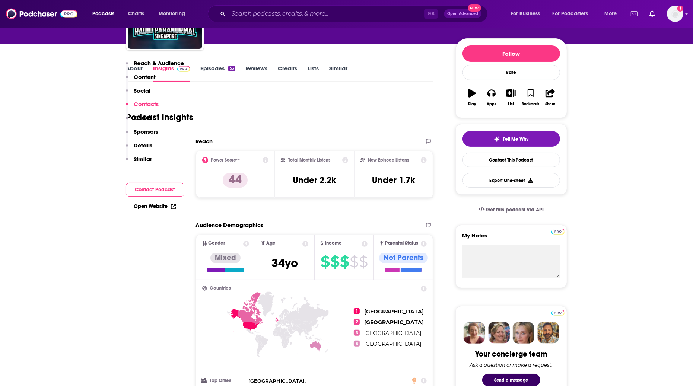
scroll to position [0, 0]
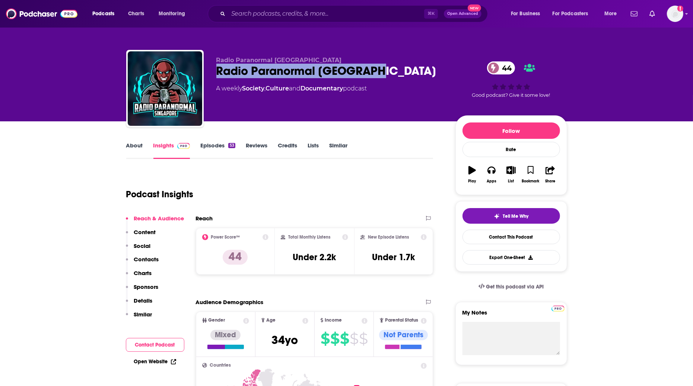
drag, startPoint x: 381, startPoint y: 70, endPoint x: 213, endPoint y: 72, distance: 167.7
click at [213, 72] on div "Radio Paranormal Singapore Radio Paranormal Singapore 44 A weekly Society , Cul…" at bounding box center [346, 90] width 441 height 80
copy h2 "Radio Paranormal [GEOGRAPHIC_DATA]"
click at [281, 13] on input "Search podcasts, credits, & more..." at bounding box center [326, 14] width 196 height 12
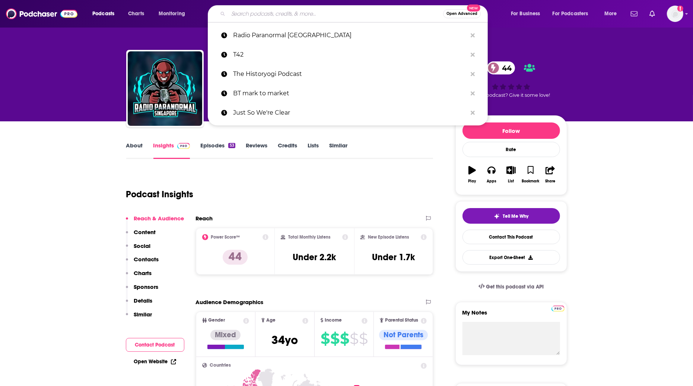
paste input "NOTG - Nuggets on the Go by PropertyLimBrothers"
type input "NOTG - Nuggets on the Go by PropertyLimBrothers"
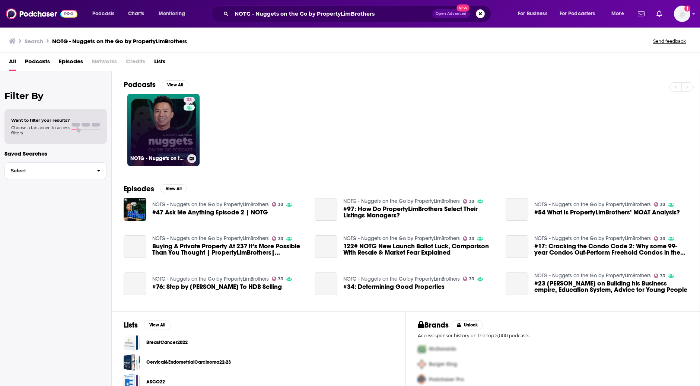
click at [145, 125] on link "33 NOTG - Nuggets on the Go by PropertyLimBrothers" at bounding box center [163, 130] width 72 height 72
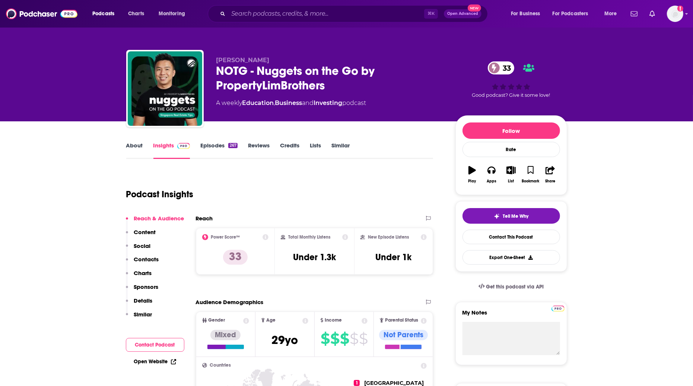
click at [139, 150] on link "About" at bounding box center [134, 150] width 17 height 17
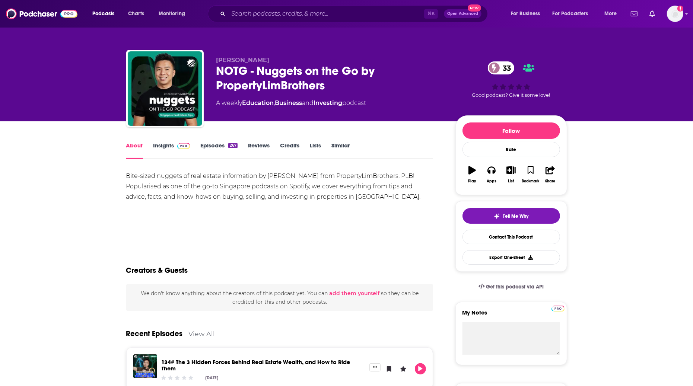
click at [180, 151] on link "Insights" at bounding box center [171, 150] width 37 height 17
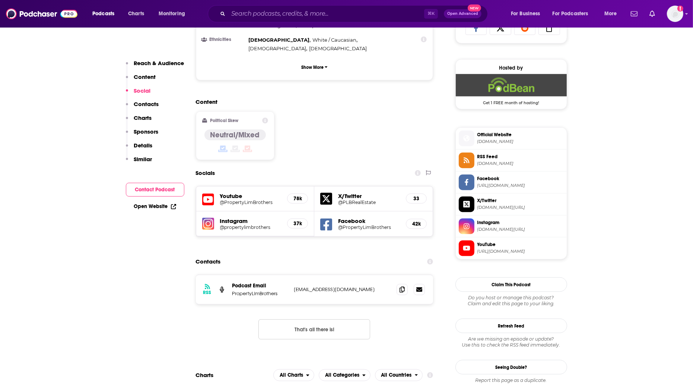
scroll to position [552, 0]
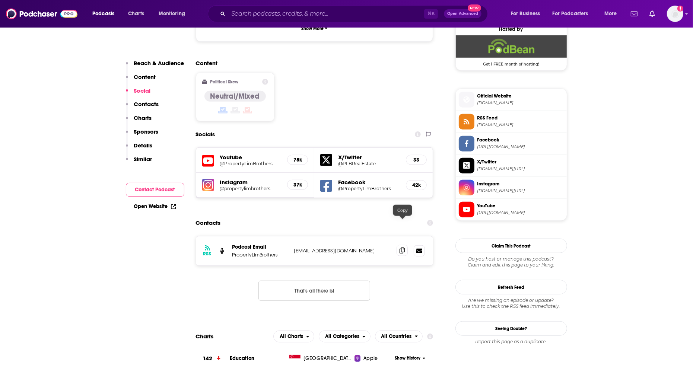
click at [402, 245] on span at bounding box center [402, 250] width 11 height 11
click at [402, 248] on icon at bounding box center [402, 251] width 5 height 6
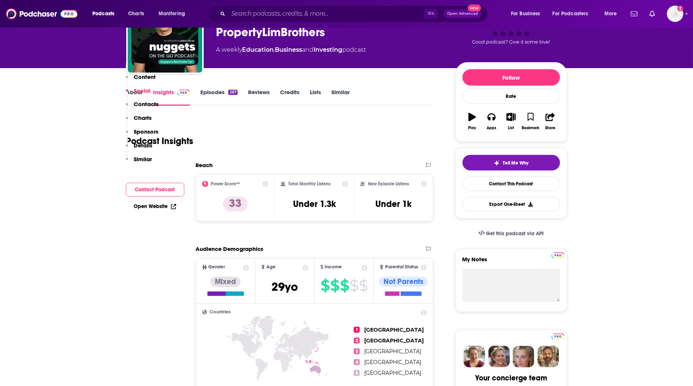
scroll to position [0, 0]
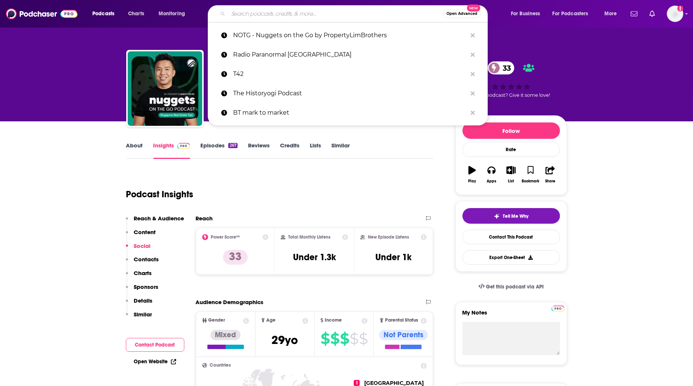
click at [265, 17] on input "Search podcasts, credits, & more..." at bounding box center [335, 14] width 215 height 12
paste input "Institute of Policy Studies"
type input "Institute of Policy Studies"
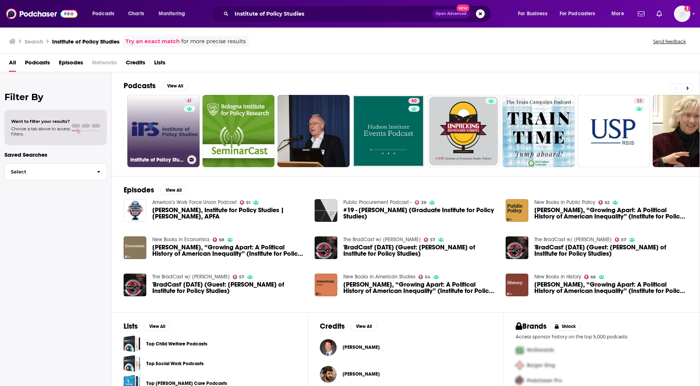
click at [172, 135] on link "41 Institute of Policy Studies" at bounding box center [163, 131] width 72 height 72
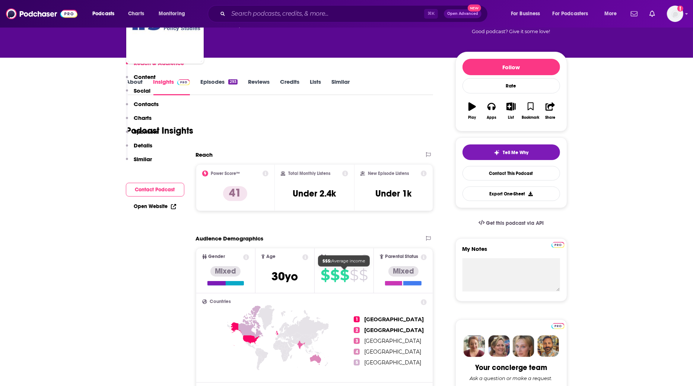
scroll to position [4, 0]
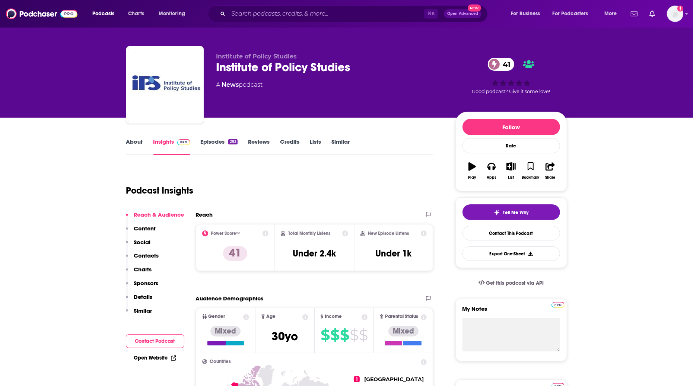
click at [137, 137] on div "About Insights Episodes 293 Reviews Credits Lists Similar" at bounding box center [279, 146] width 307 height 18
click at [137, 142] on link "About" at bounding box center [134, 146] width 17 height 17
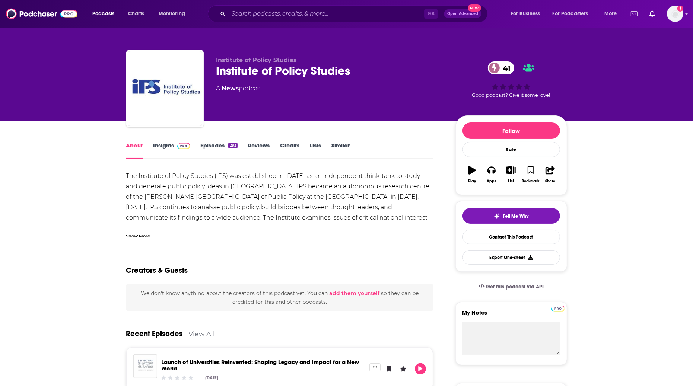
click at [141, 234] on div "Show More" at bounding box center [138, 235] width 24 height 7
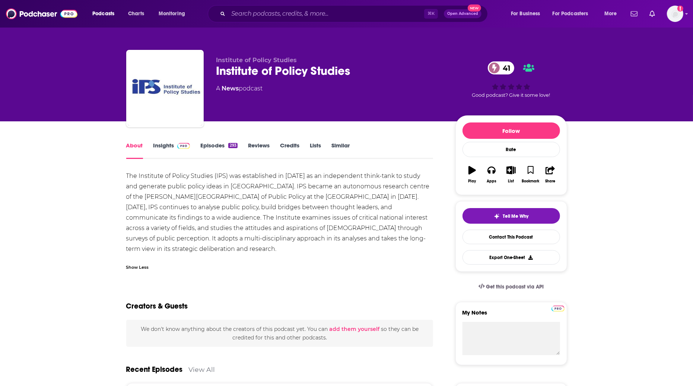
click at [166, 143] on link "Insights" at bounding box center [171, 150] width 37 height 17
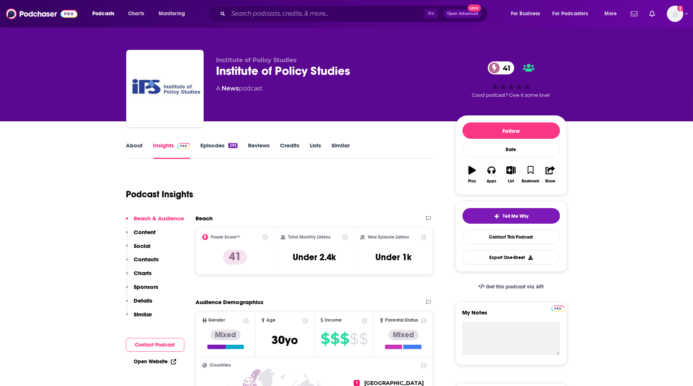
click at [471, 170] on icon "button" at bounding box center [472, 170] width 7 height 8
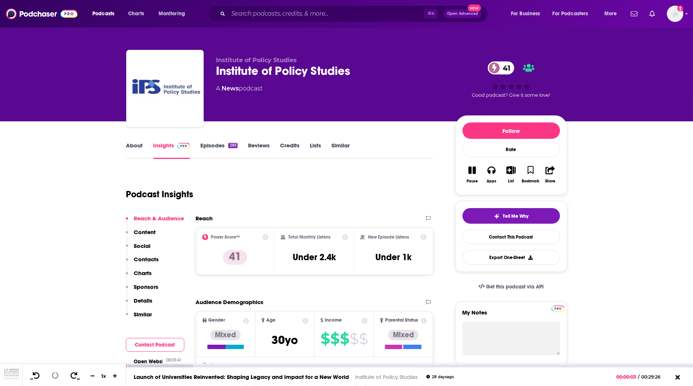
click at [158, 367] on div at bounding box center [159, 366] width 66 height 3
click at [131, 366] on div at bounding box center [142, 366] width 33 height 3
click at [128, 366] on div at bounding box center [129, 366] width 6 height 3
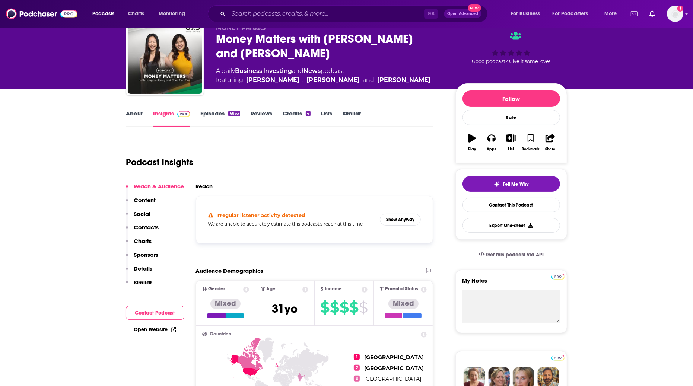
scroll to position [27, 0]
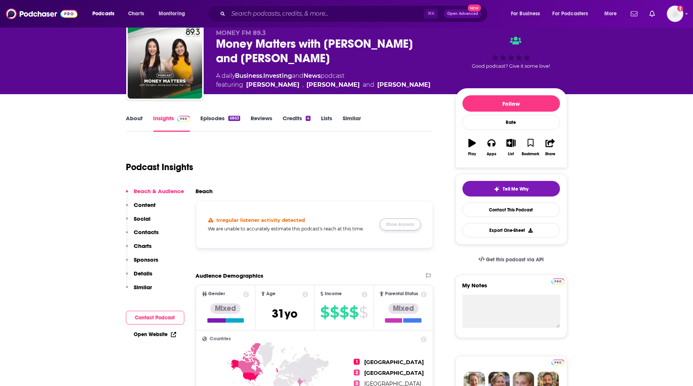
click at [406, 223] on button "Show Anyway" at bounding box center [400, 225] width 41 height 12
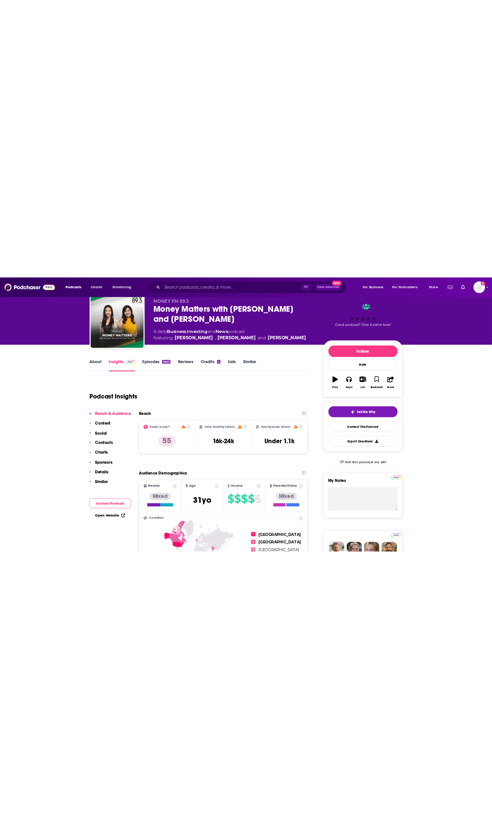
scroll to position [0, 0]
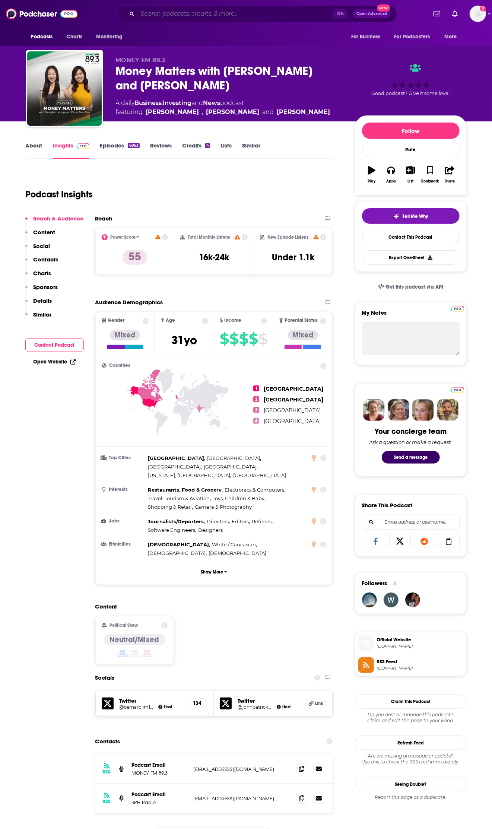
click at [180, 14] on input "Search podcasts, credits, & more..." at bounding box center [235, 14] width 196 height 12
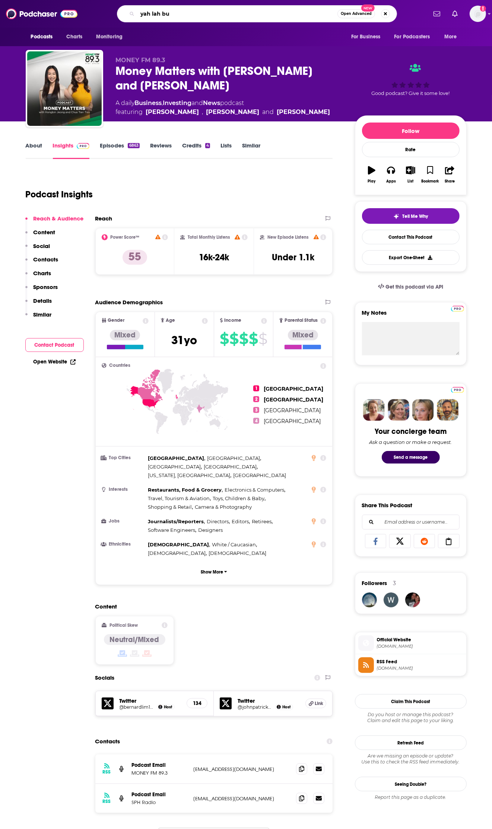
type input "yah lah but"
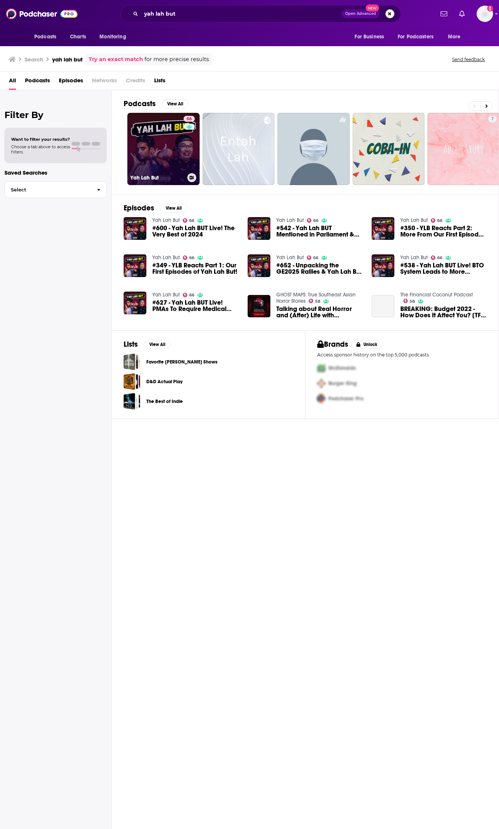
click at [152, 175] on h3 "Yah Lah But" at bounding box center [157, 178] width 54 height 6
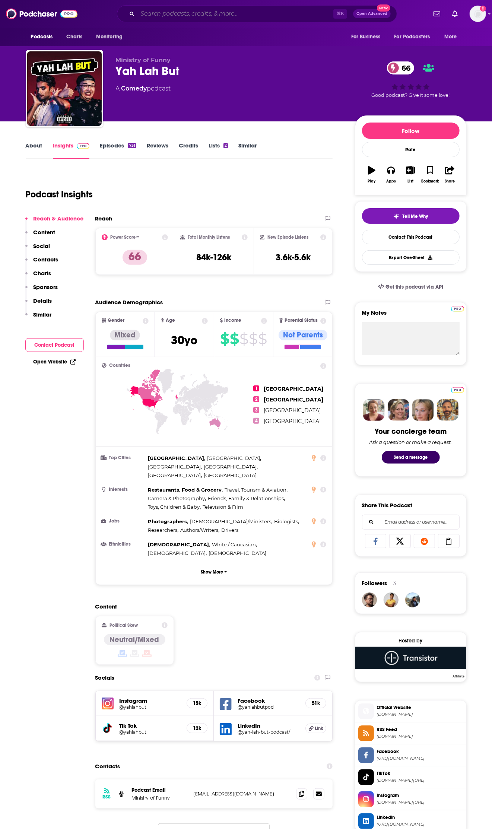
click at [156, 15] on input "Search podcasts, credits, & more..." at bounding box center [235, 14] width 196 height 12
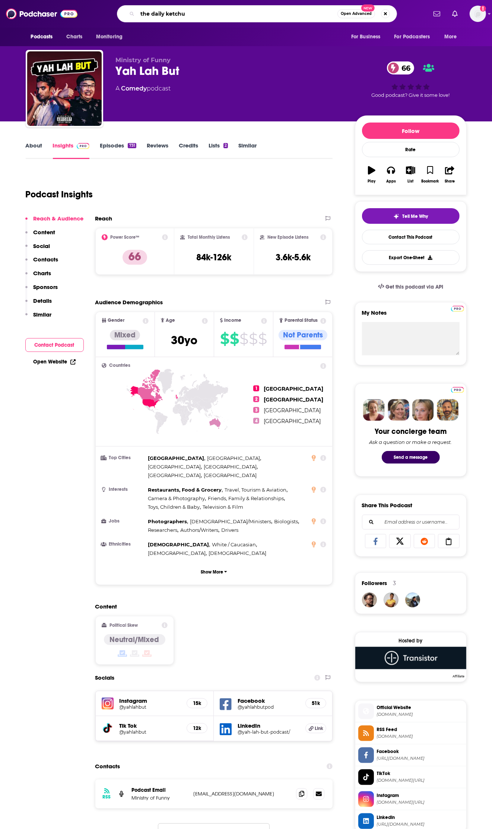
type input "the daily ketchup"
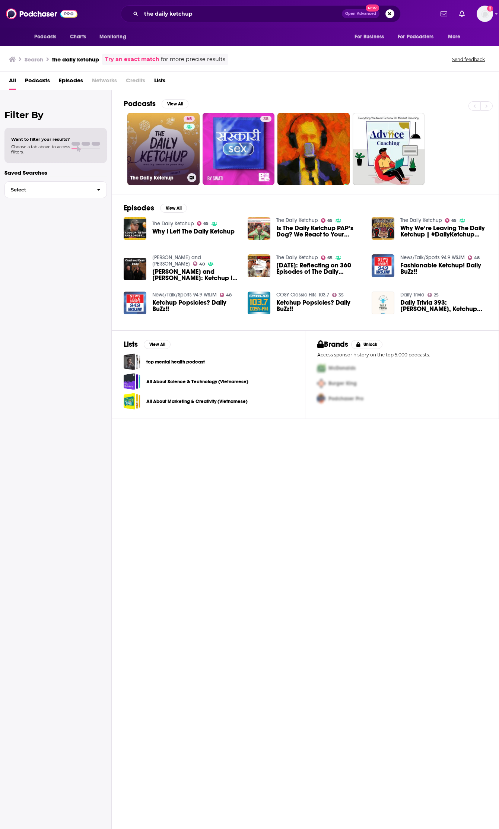
click at [162, 143] on link "65 The Daily Ketchup" at bounding box center [163, 149] width 72 height 72
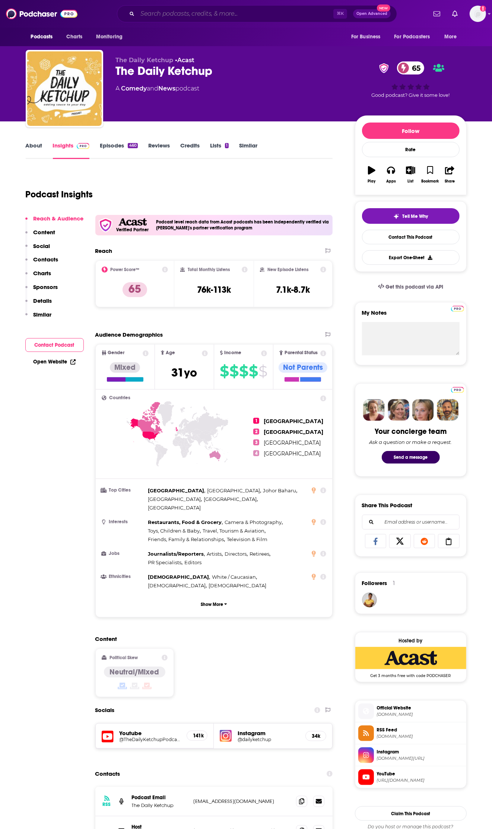
click at [170, 19] on input "Search podcasts, credits, & more..." at bounding box center [235, 14] width 196 height 12
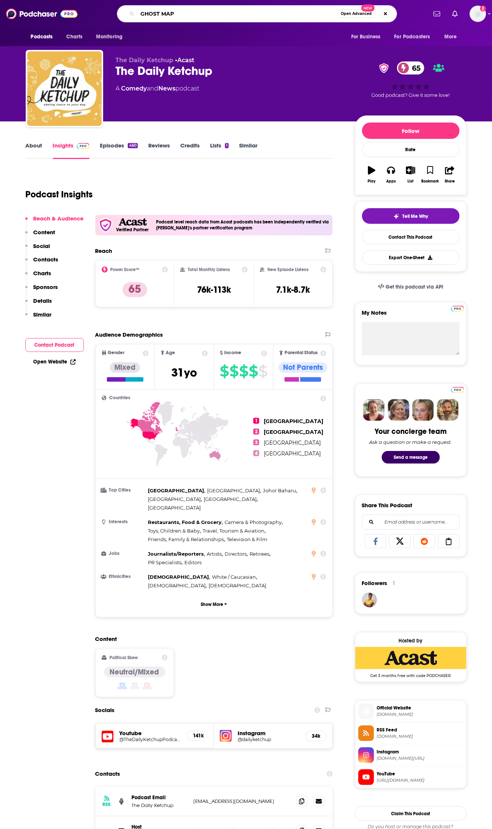
type input "GHOST MAPS"
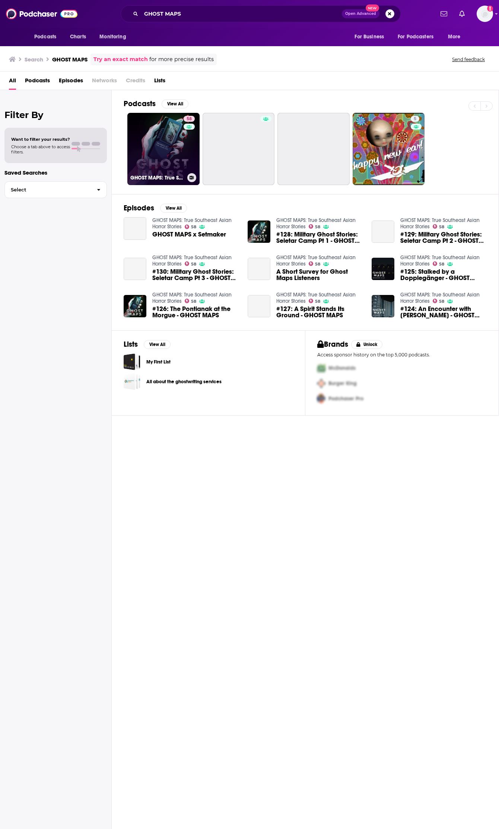
click at [168, 156] on link "58 GHOST MAPS: True Southeast Asian Horror Stories" at bounding box center [163, 149] width 72 height 72
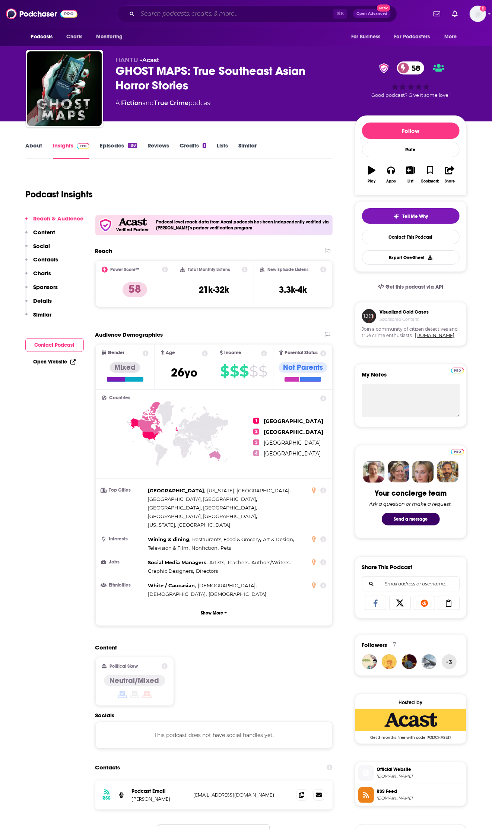
click at [186, 15] on input "Search podcasts, credits, & more..." at bounding box center [235, 14] width 196 height 12
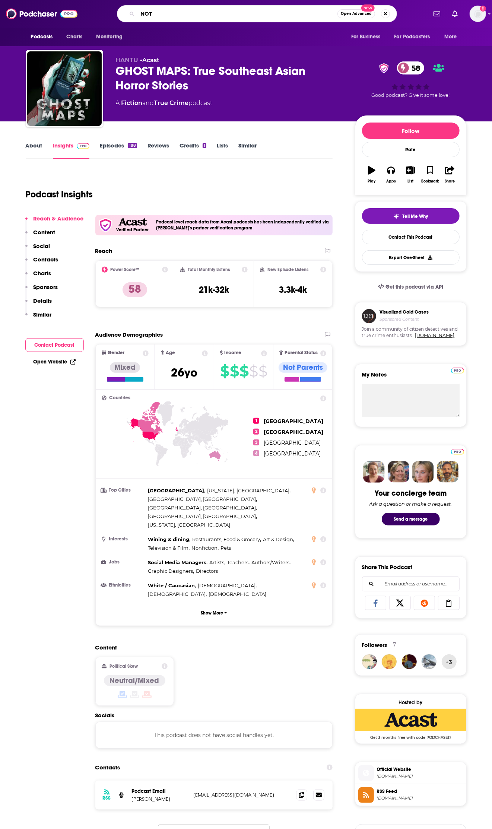
type input "NOTG"
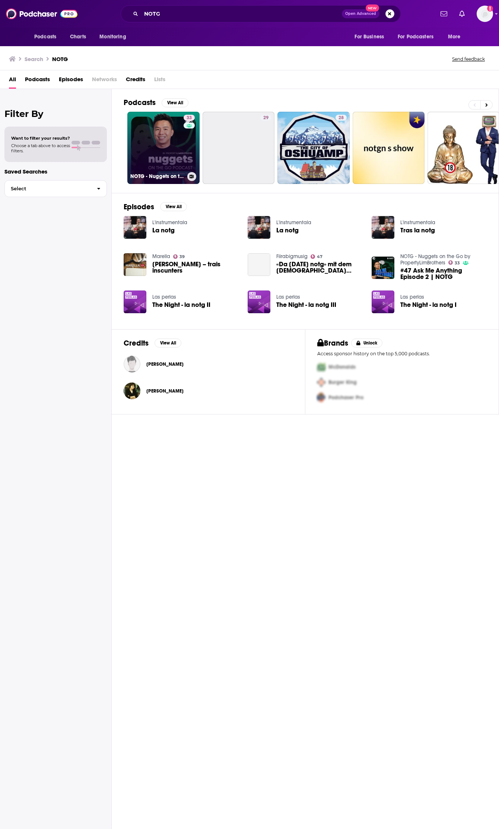
click at [150, 148] on link "33 NOTG - Nuggets on the Go by PropertyLimBrothers" at bounding box center [163, 148] width 72 height 72
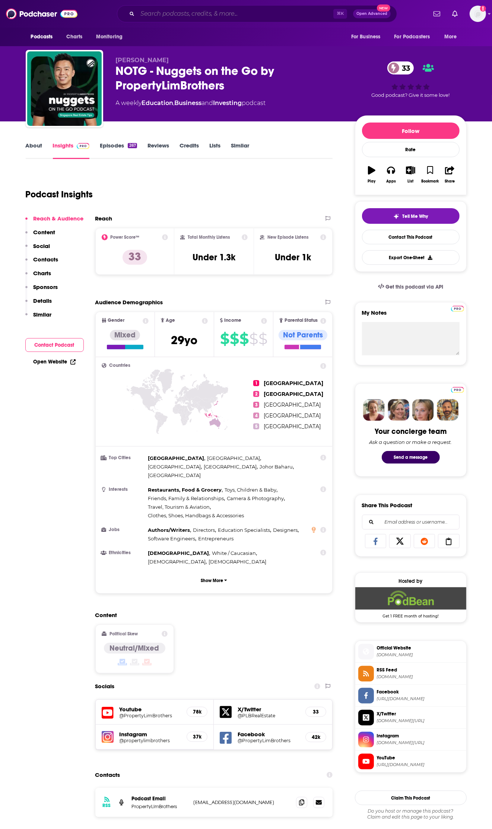
click at [159, 15] on input "Search podcasts, credits, & more..." at bounding box center [235, 14] width 196 height 12
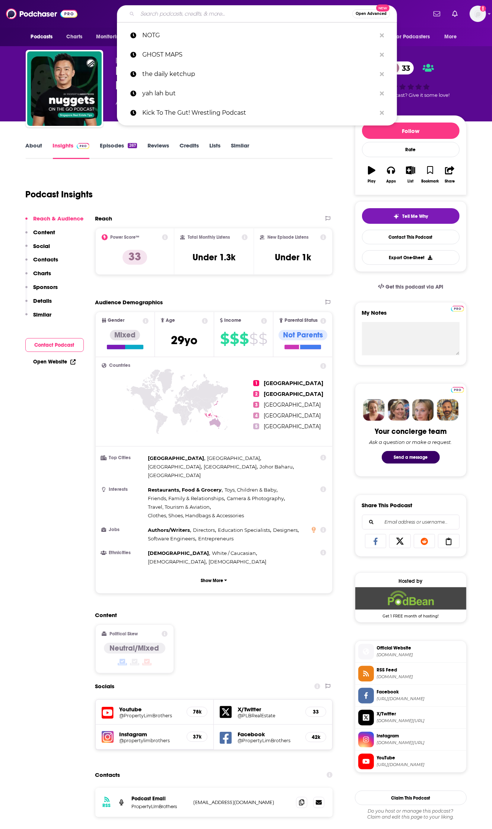
click at [159, 15] on input "Search podcasts, credits, & more..." at bounding box center [244, 14] width 215 height 12
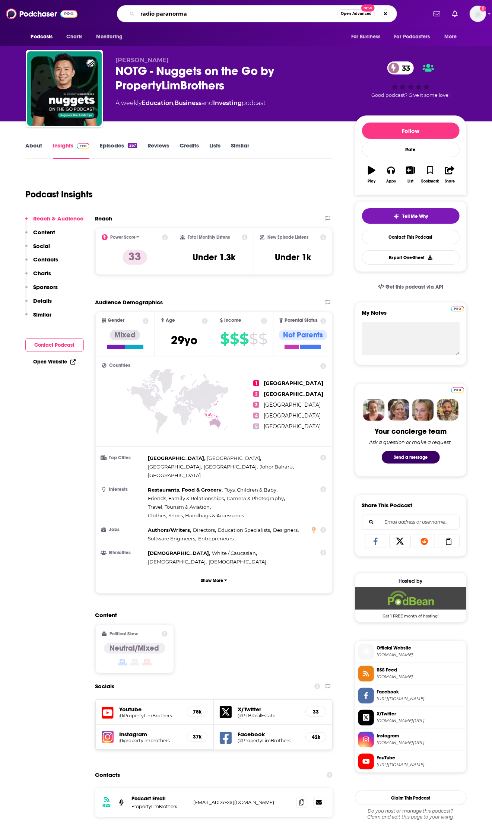
type input "radio paranormal"
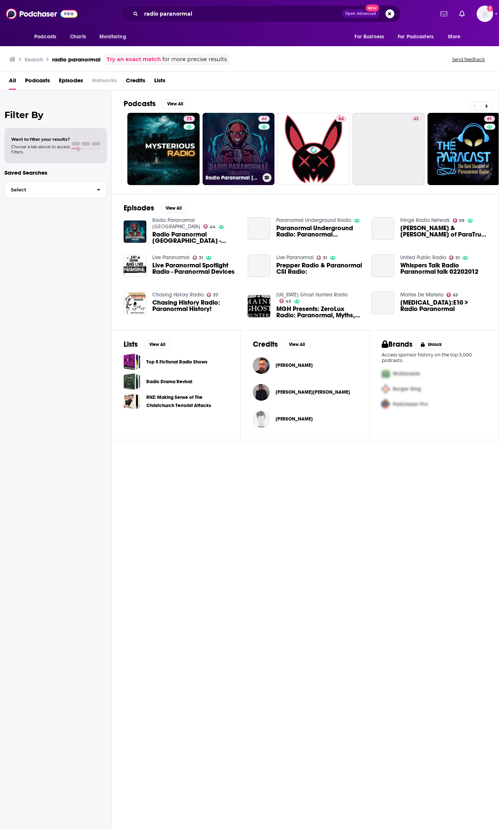
click at [238, 148] on link "44 Radio Paranormal [GEOGRAPHIC_DATA]" at bounding box center [239, 149] width 72 height 72
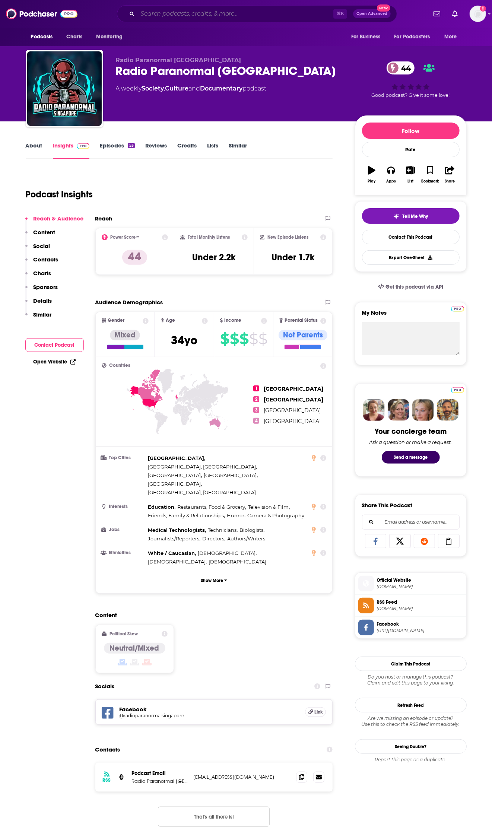
click at [185, 13] on input "Search podcasts, credits, & more..." at bounding box center [235, 14] width 196 height 12
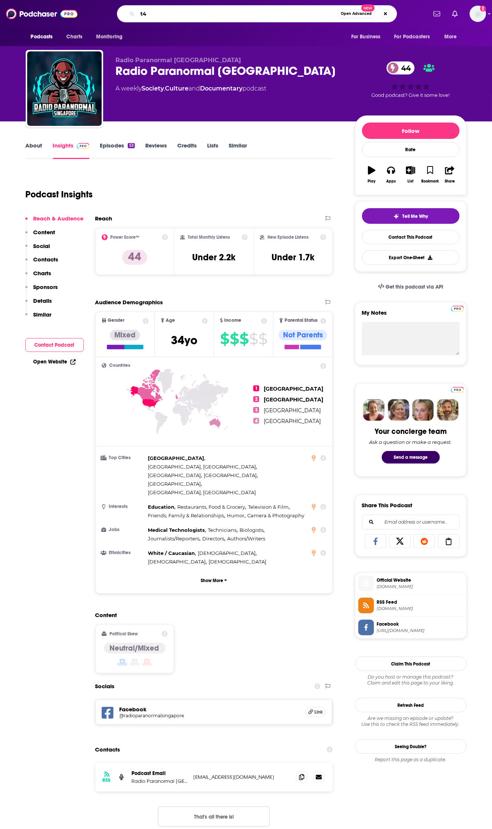
type input "t42"
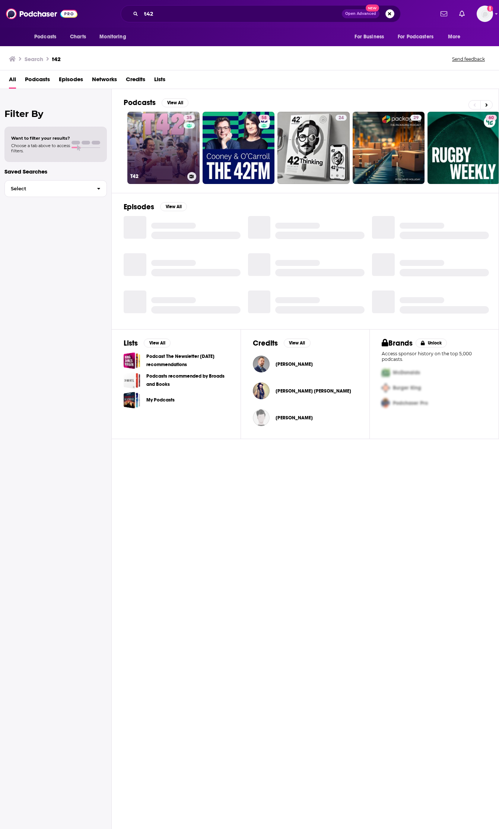
click at [153, 130] on link "35 T42" at bounding box center [163, 148] width 72 height 72
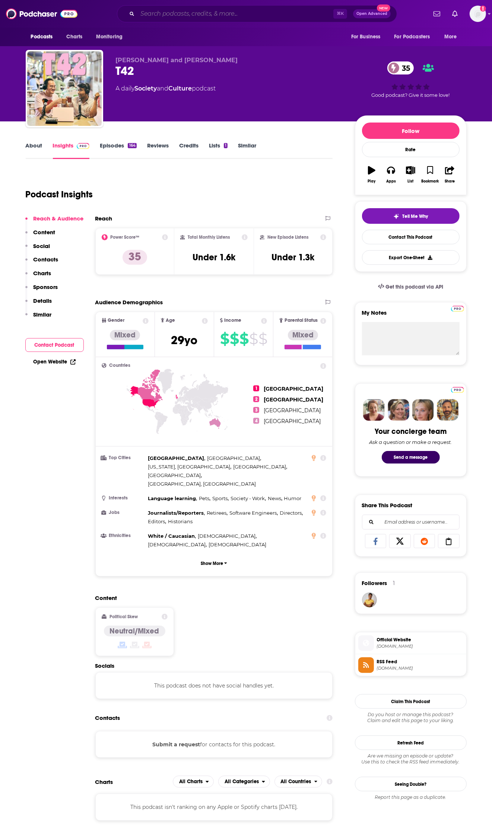
click at [206, 16] on input "Search podcasts, credits, & more..." at bounding box center [235, 14] width 196 height 12
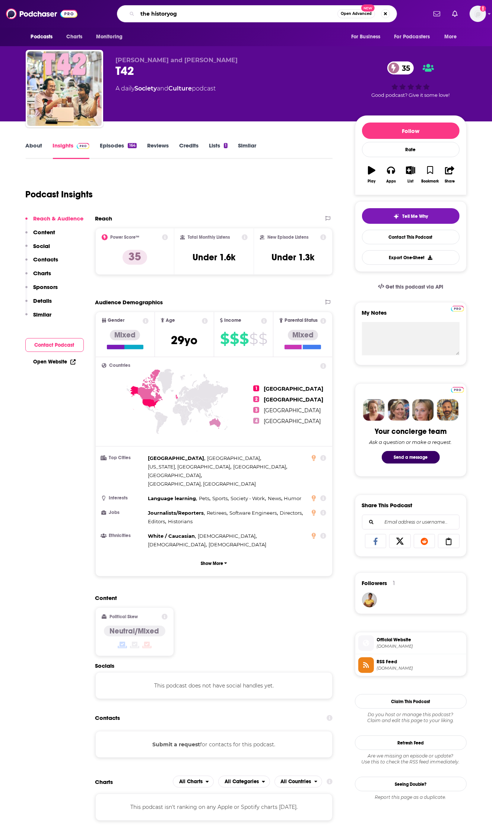
type input "the historyogi"
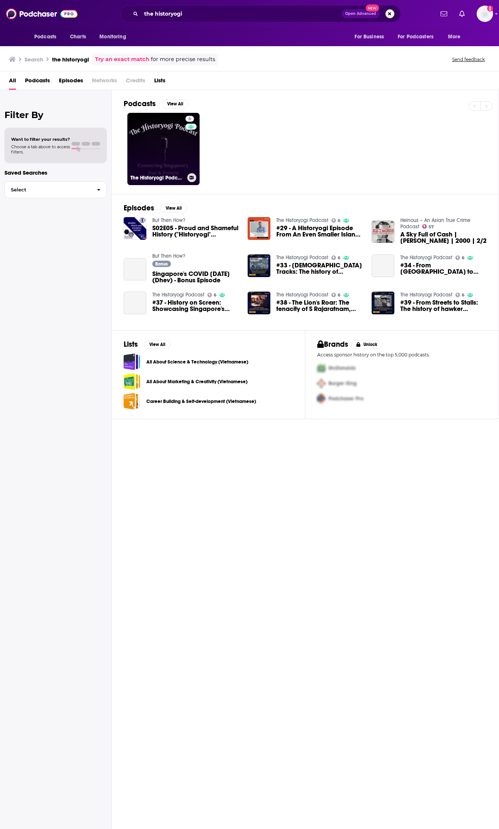
click at [160, 136] on link "6 The Historyogi Podcast" at bounding box center [163, 149] width 72 height 72
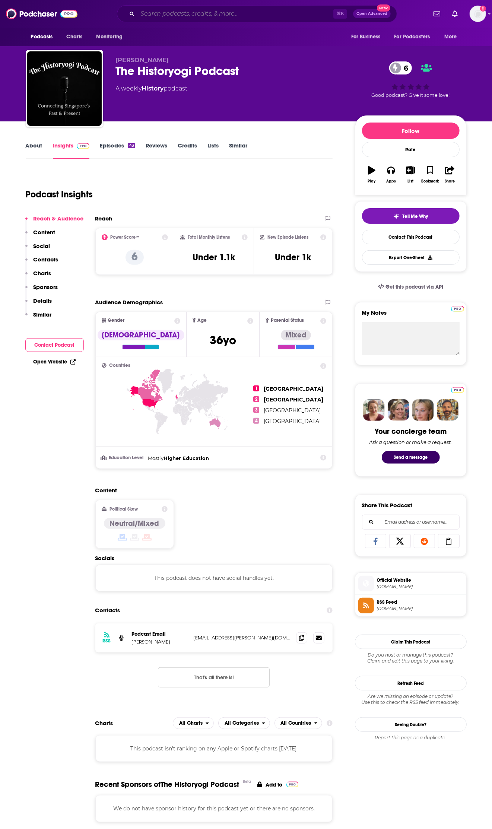
click at [219, 11] on input "Search podcasts, credits, & more..." at bounding box center [235, 14] width 196 height 12
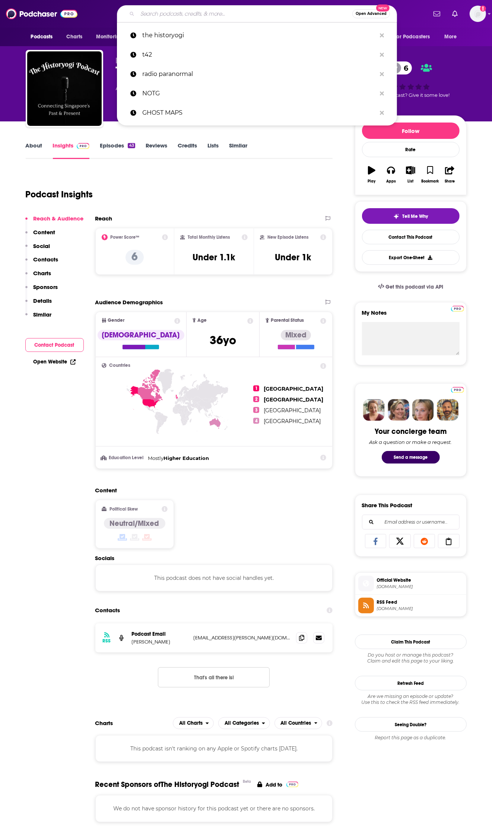
click at [219, 11] on input "Search podcasts, credits, & more..." at bounding box center [244, 14] width 215 height 12
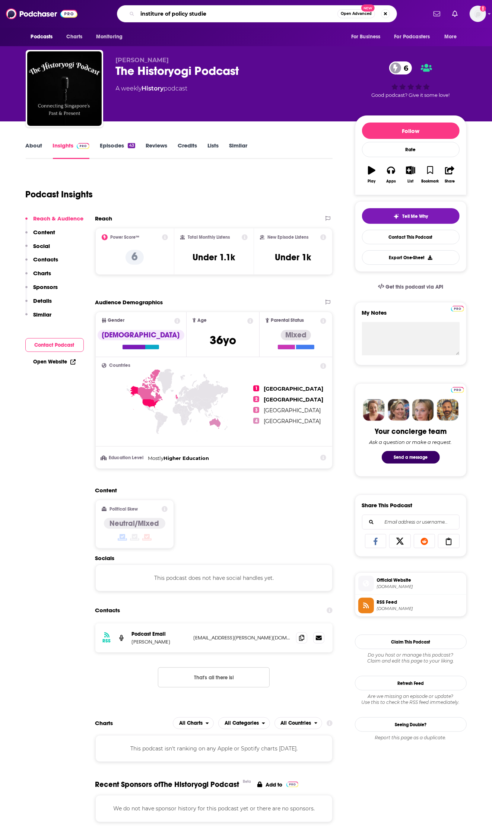
type input "institure of policy studies"
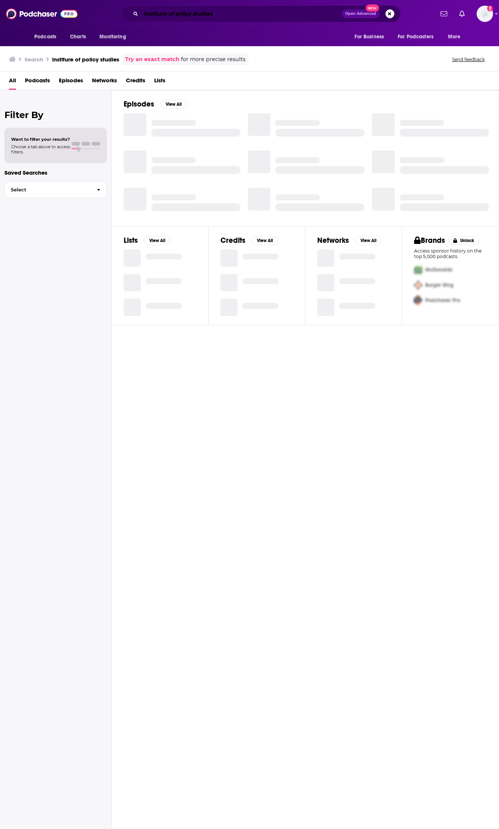
drag, startPoint x: 161, startPoint y: 15, endPoint x: 215, endPoint y: 2, distance: 55.6
click at [162, 15] on input "institure of policy studies" at bounding box center [241, 14] width 201 height 12
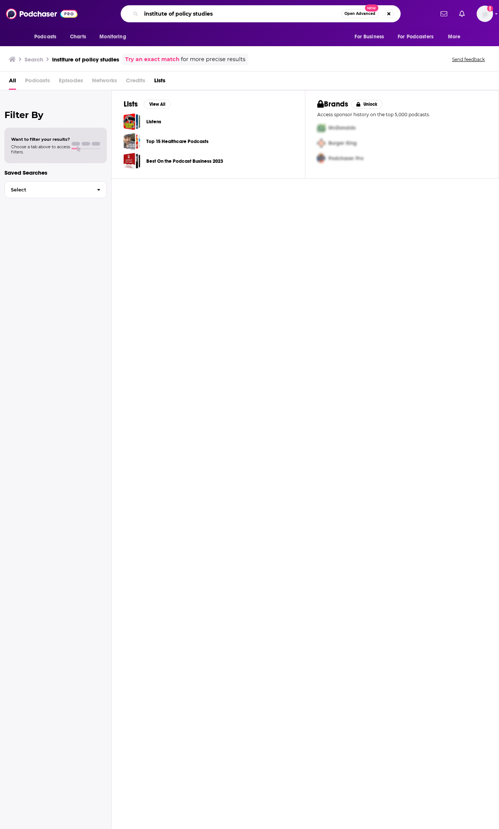
type input "institute of policy studies"
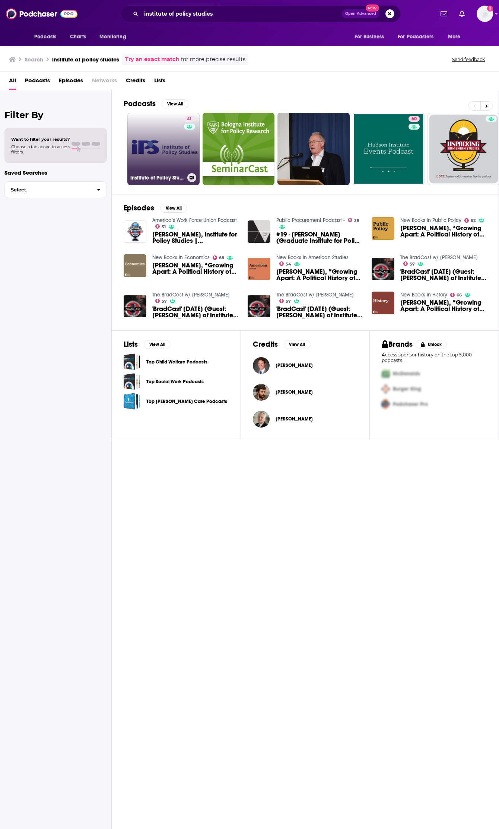
click at [168, 149] on link "41 Institute of Policy Studies" at bounding box center [163, 149] width 72 height 72
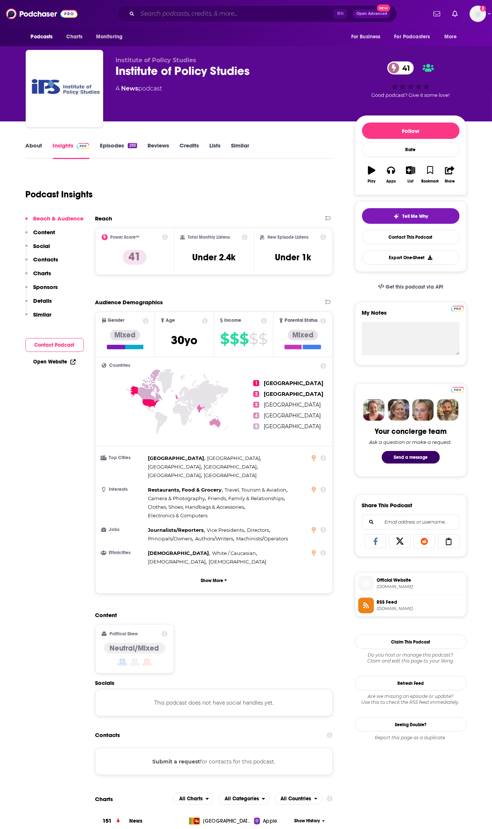
click at [191, 15] on input "Search podcasts, credits, & more..." at bounding box center [235, 14] width 196 height 12
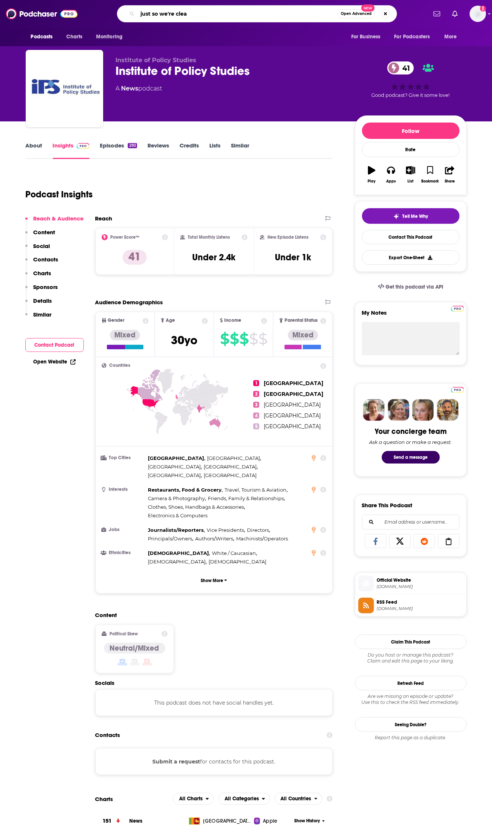
type input "just so we're clear"
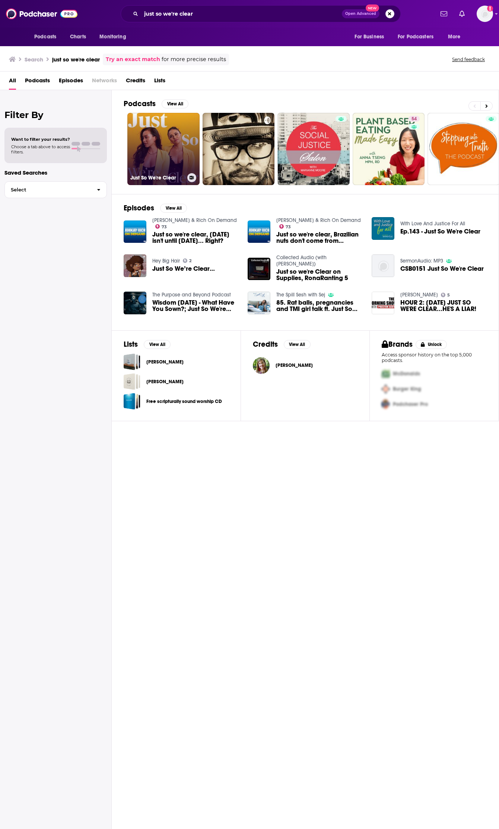
click at [155, 153] on link "Just So We're Clear" at bounding box center [163, 149] width 72 height 72
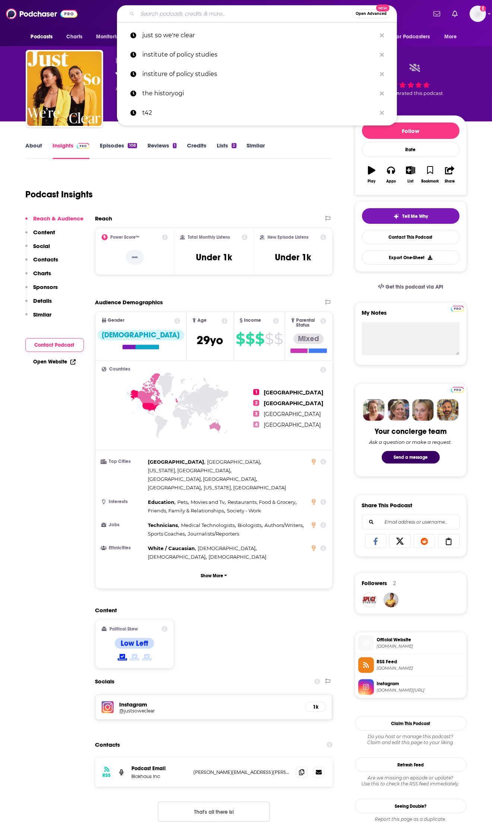
click at [210, 15] on input "Search podcasts, credits, & more..." at bounding box center [244, 14] width 215 height 12
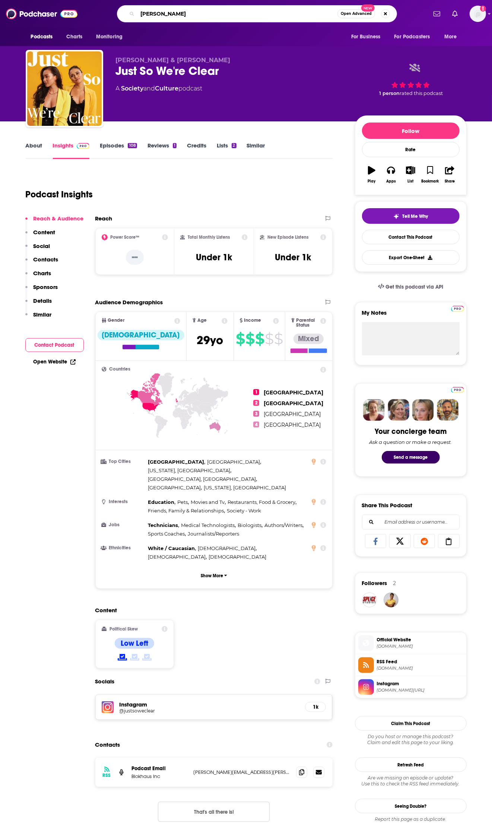
type input "glenn van zutphen"
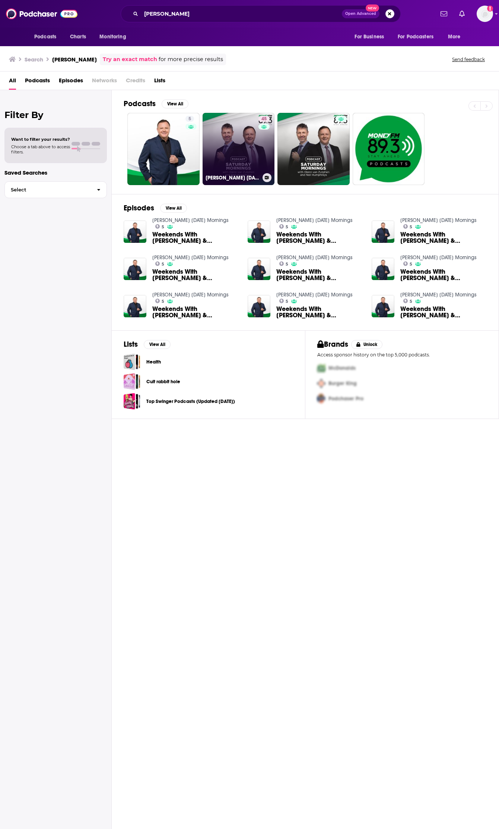
click at [228, 153] on link "45 Glenn van Zutphen on Saturday Mornings with Neil Humphreys" at bounding box center [239, 149] width 72 height 72
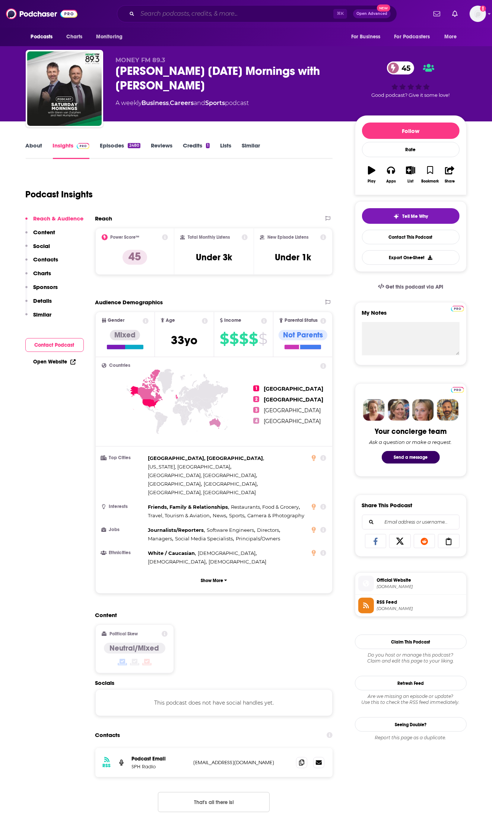
click at [174, 14] on input "Search podcasts, credits, & more..." at bounding box center [235, 14] width 196 height 12
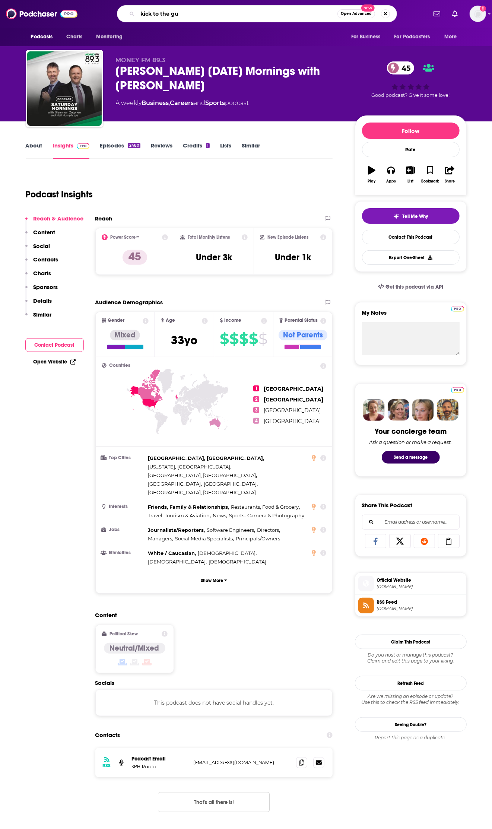
type input "kick to the gut"
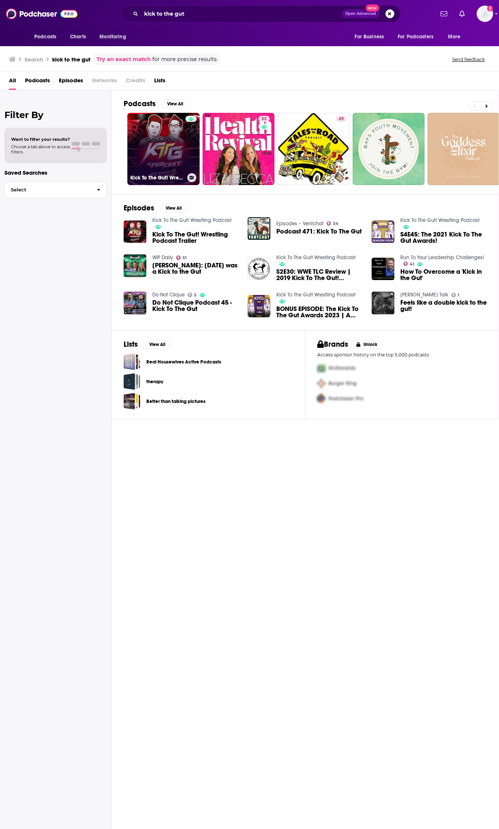
click at [155, 145] on link "Kick To The Gut! Wrestling Podcast" at bounding box center [163, 149] width 72 height 72
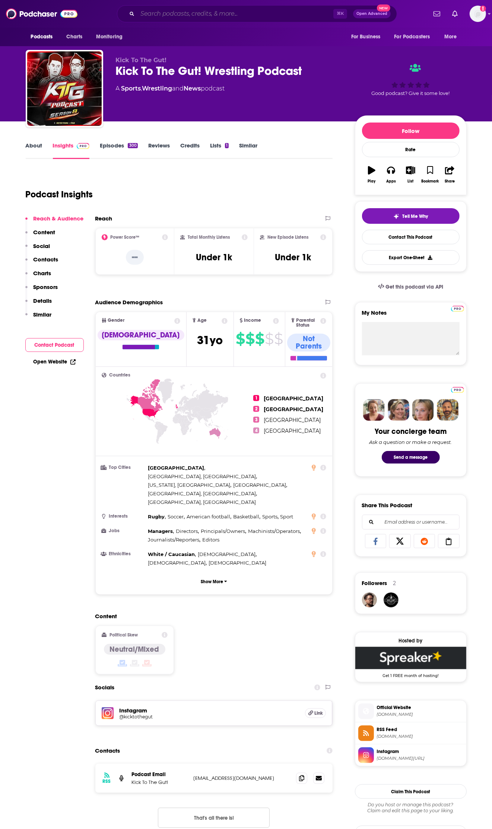
click at [170, 14] on input "Search podcasts, credits, & more..." at bounding box center [235, 14] width 196 height 12
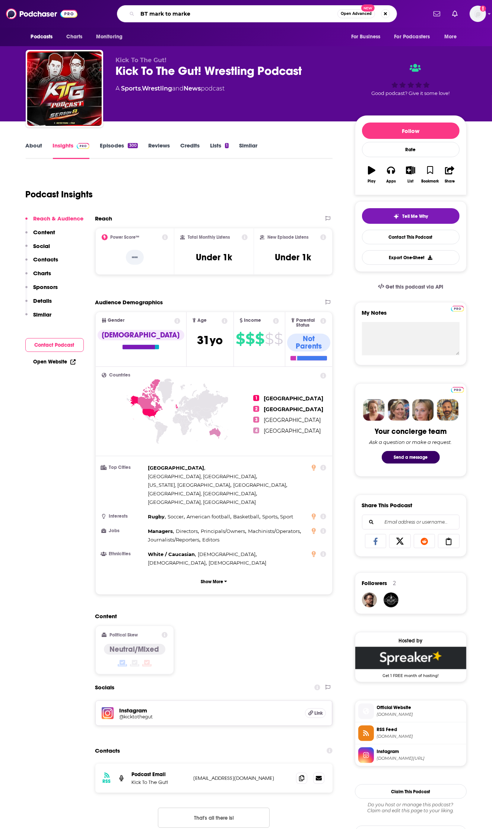
type input "BT mark to market"
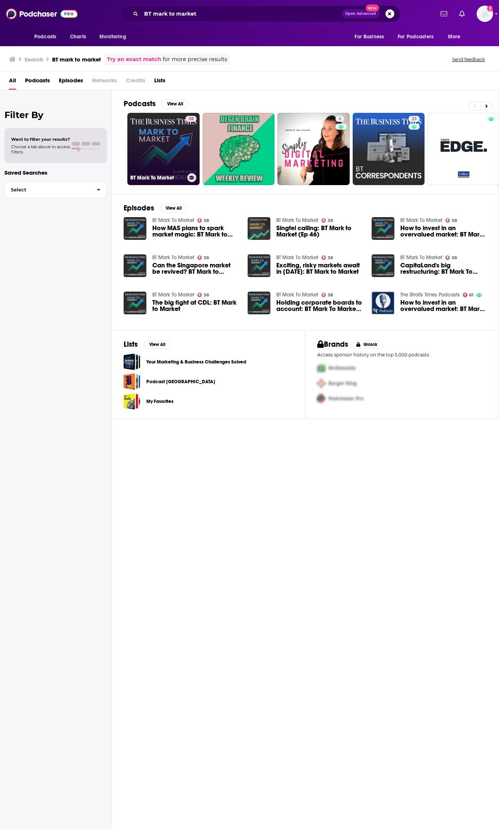
click at [147, 143] on link "38 BT Mark To Market" at bounding box center [163, 149] width 72 height 72
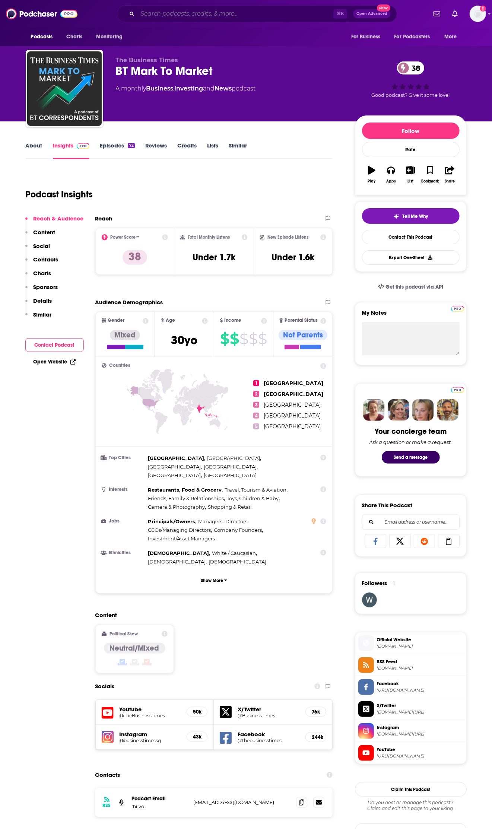
click at [162, 15] on input "Search podcasts, credits, & more..." at bounding box center [235, 14] width 196 height 12
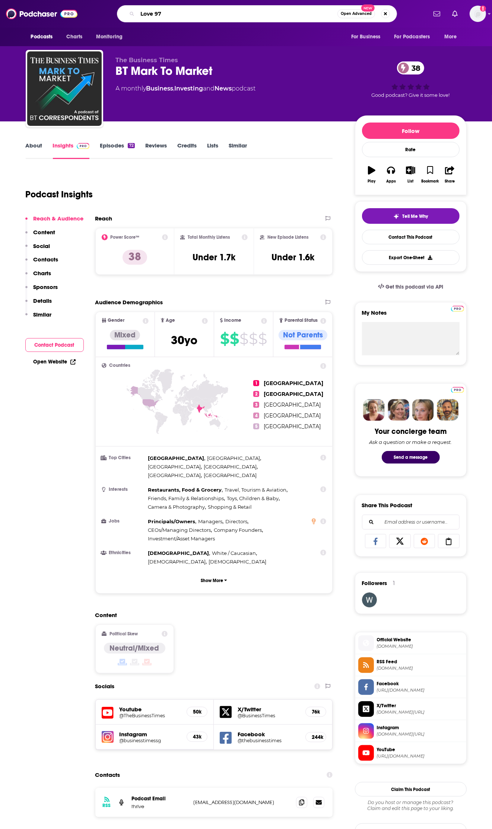
type input "Love 972"
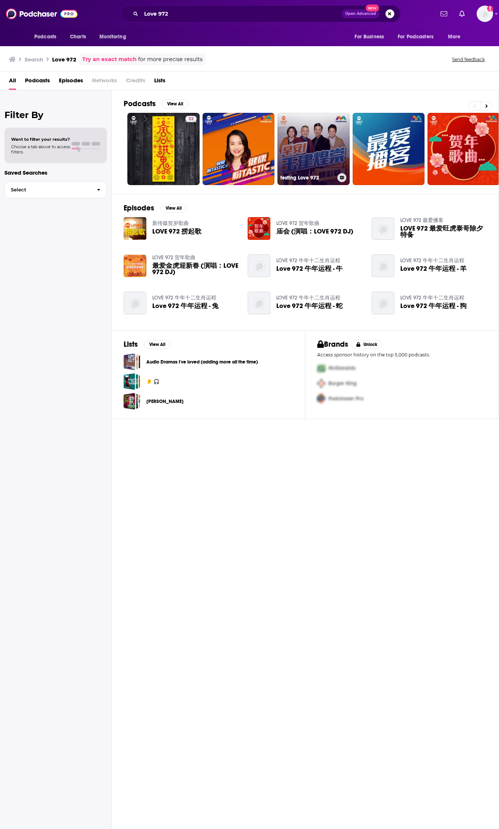
click at [308, 160] on link "testing Love 972" at bounding box center [314, 149] width 72 height 72
click at [490, 102] on button at bounding box center [487, 105] width 12 height 9
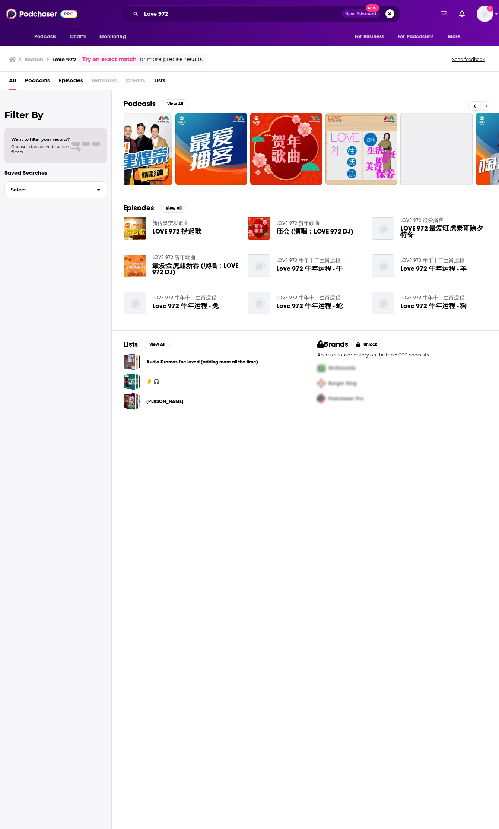
scroll to position [0, 308]
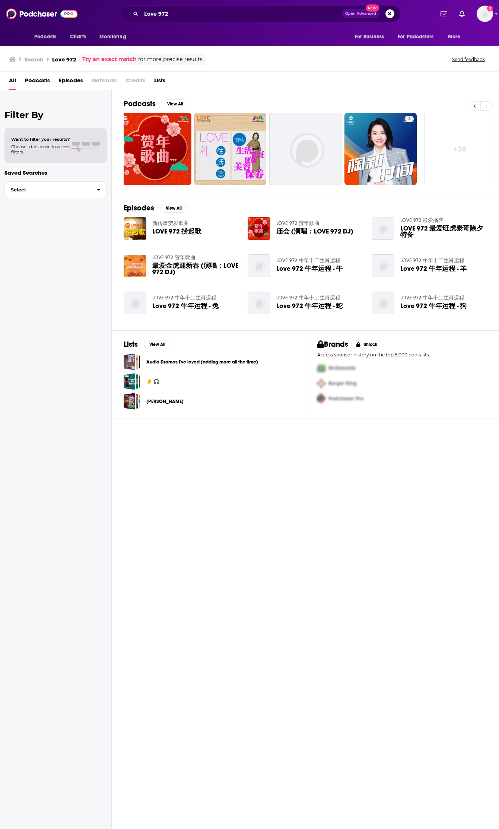
click at [469, 107] on button at bounding box center [475, 105] width 12 height 9
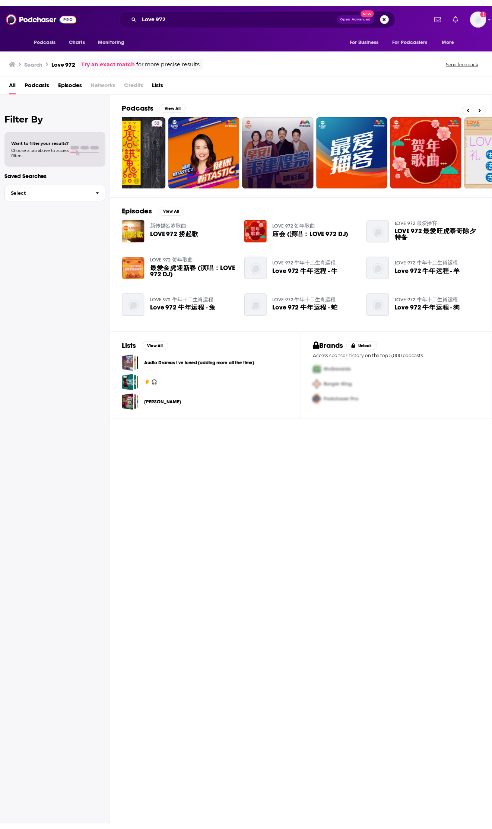
scroll to position [0, 0]
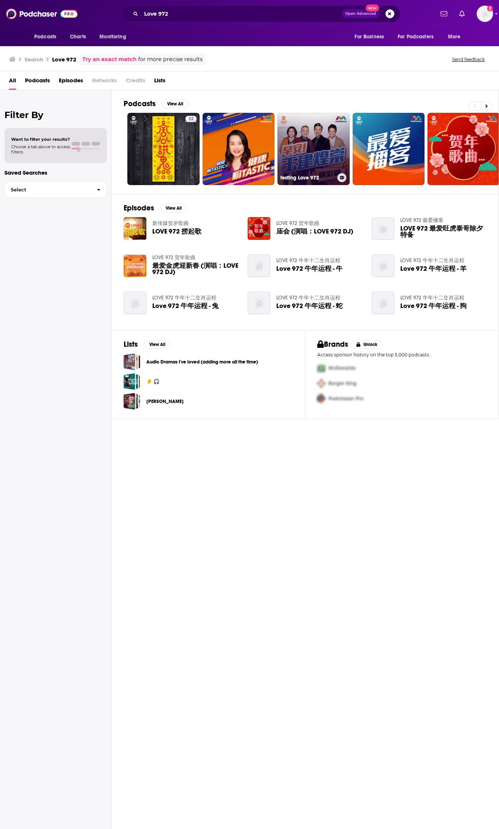
click at [302, 148] on link "testing Love 972" at bounding box center [314, 149] width 72 height 72
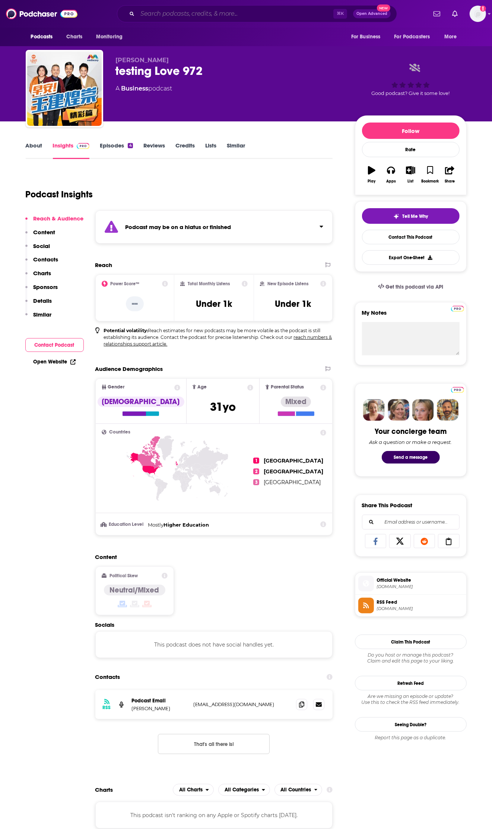
click at [173, 16] on input "Search podcasts, credits, & more..." at bounding box center [235, 14] width 196 height 12
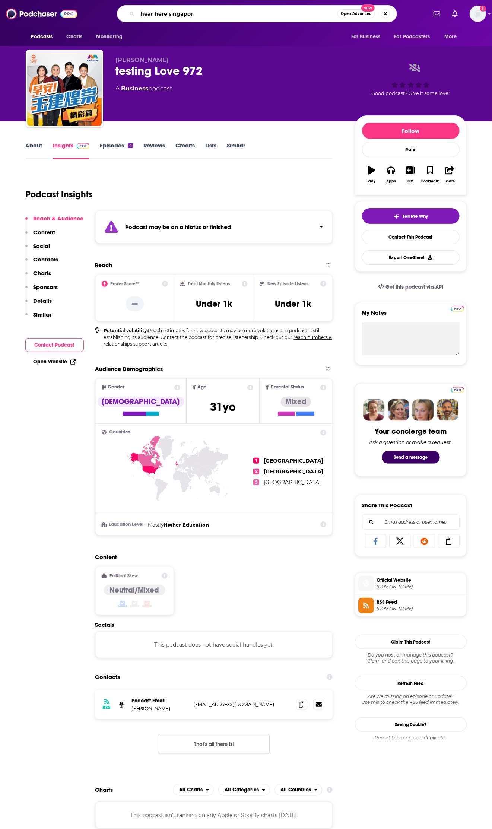
type input "hear here singapore"
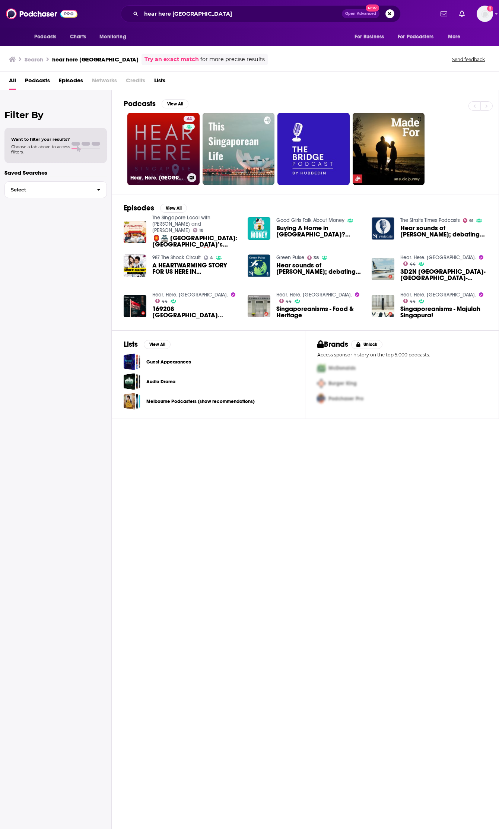
click at [157, 157] on link "44 Hear. Here. Singapore." at bounding box center [163, 149] width 72 height 72
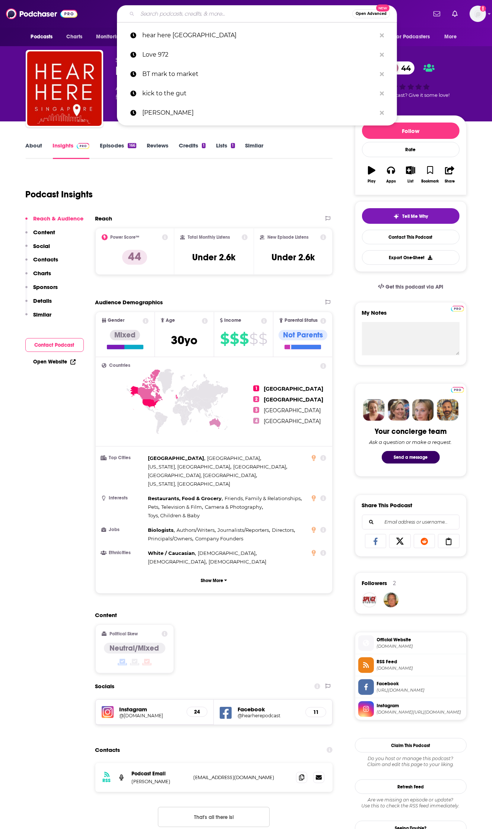
click at [257, 19] on div "Open Advanced New" at bounding box center [257, 13] width 280 height 17
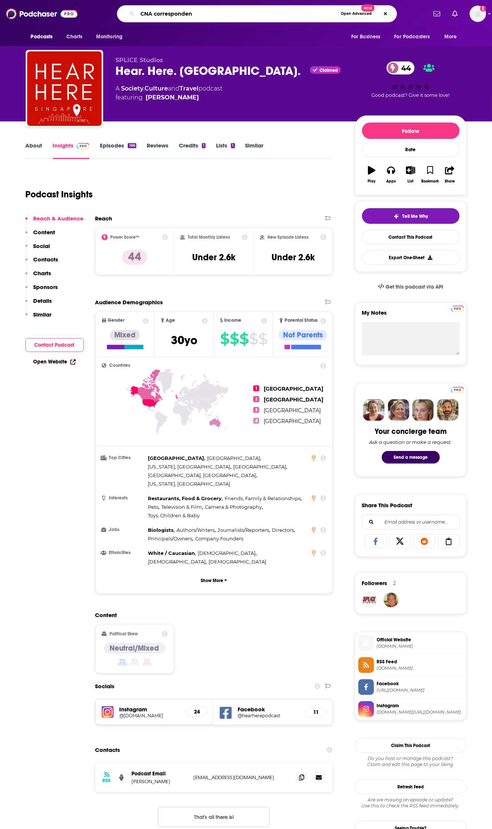
type input "CNA correspondent"
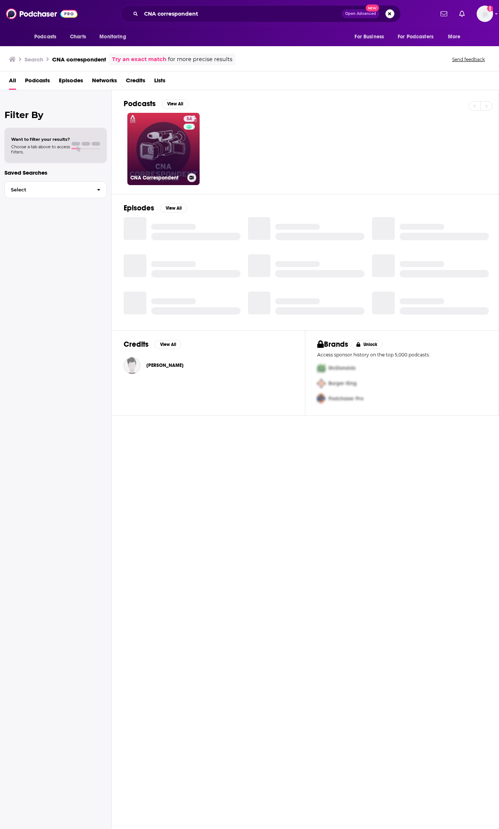
click at [164, 156] on link "54 CNA Correspondent" at bounding box center [163, 149] width 72 height 72
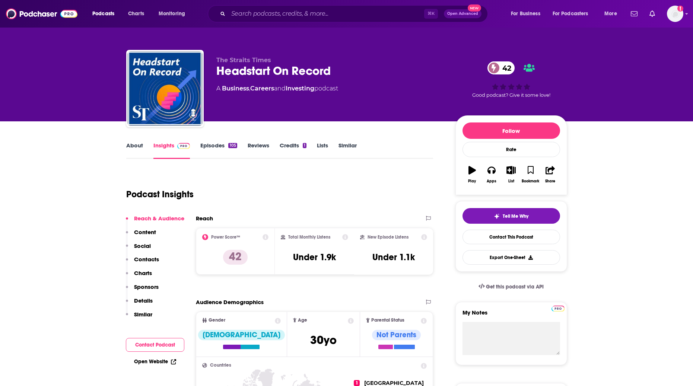
scroll to position [0, 0]
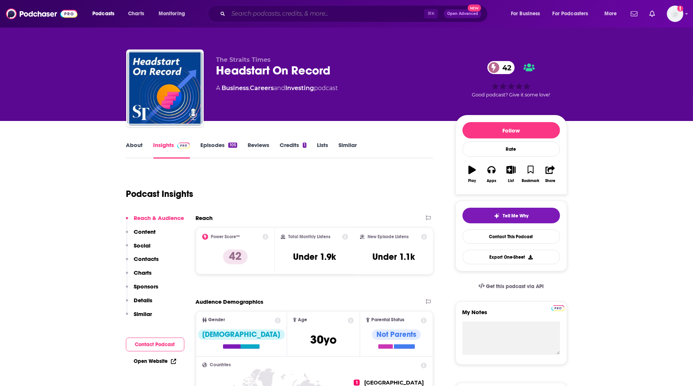
click at [292, 12] on input "Search podcasts, credits, & more..." at bounding box center [326, 14] width 196 height 12
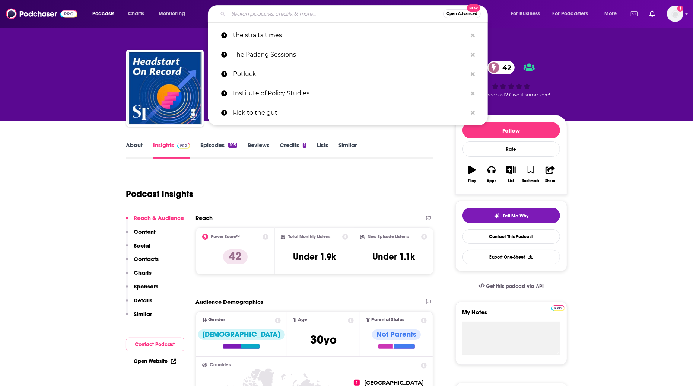
paste input "[PERSON_NAME] [DATE] Mornings with [PERSON_NAME]"
type input "[PERSON_NAME] [DATE] Mornings with [PERSON_NAME]"
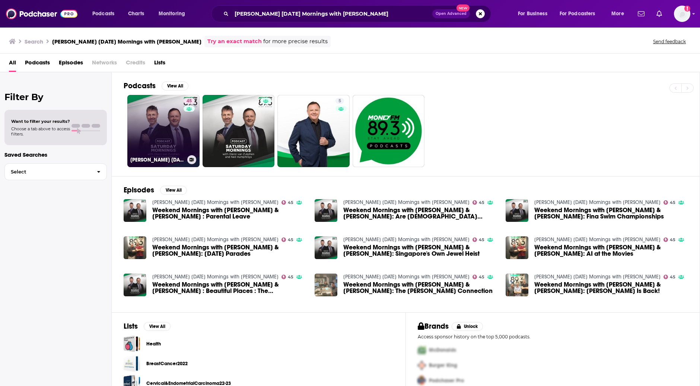
click at [165, 120] on link "45 Glenn van Zutphen on Saturday Mornings with Neil Humphreys" at bounding box center [163, 131] width 72 height 72
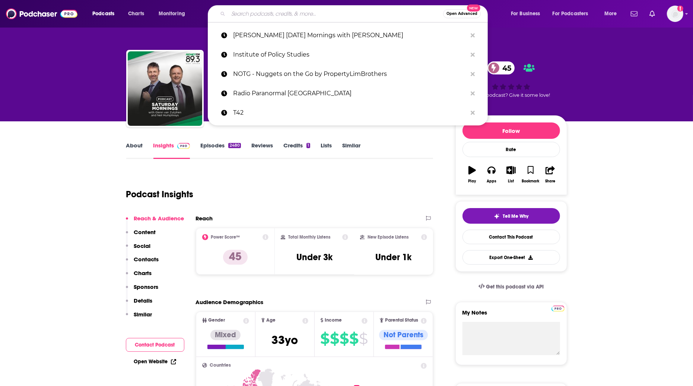
click at [257, 10] on input "Search podcasts, credits, & more..." at bounding box center [335, 14] width 215 height 12
paste input "GHOST MAPS: True Southeast Asian Horror Stories"
type input "GHOST MAPS: True Southeast Asian Horror Stories"
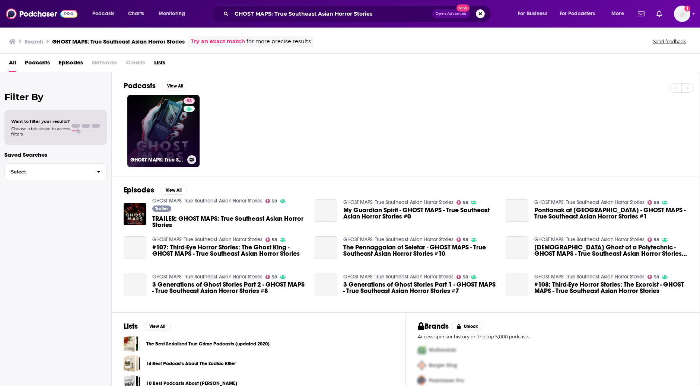
click at [171, 137] on link "58 GHOST MAPS: True Southeast Asian Horror Stories" at bounding box center [163, 131] width 72 height 72
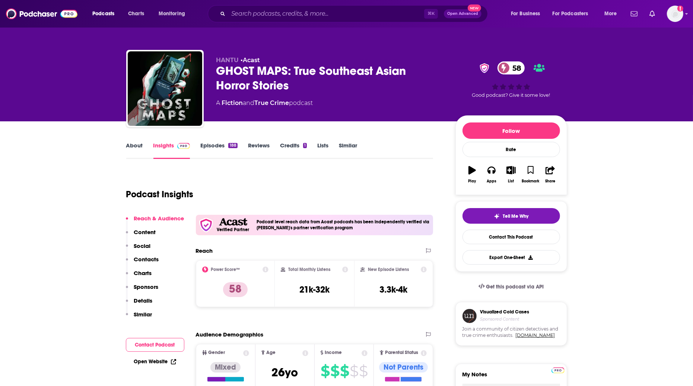
scroll to position [7, 0]
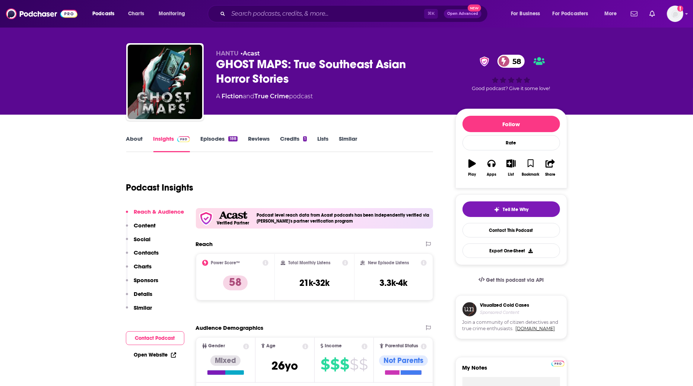
click at [129, 140] on link "About" at bounding box center [134, 143] width 17 height 17
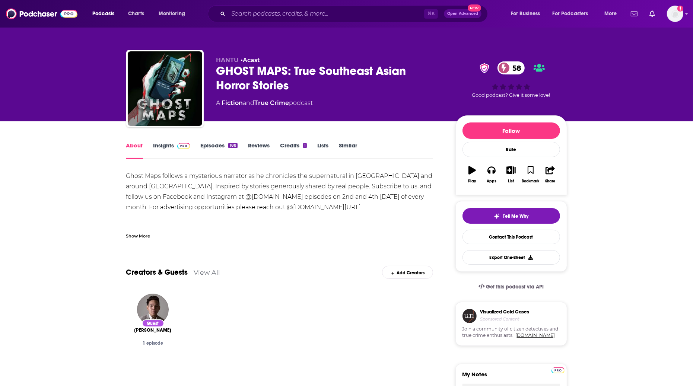
click at [175, 149] on link "Insights" at bounding box center [171, 150] width 37 height 17
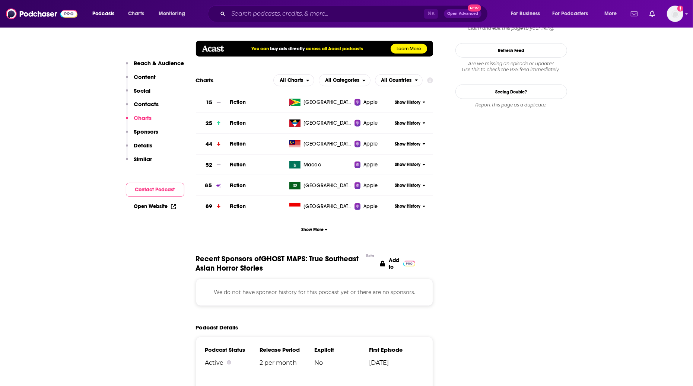
scroll to position [645, 0]
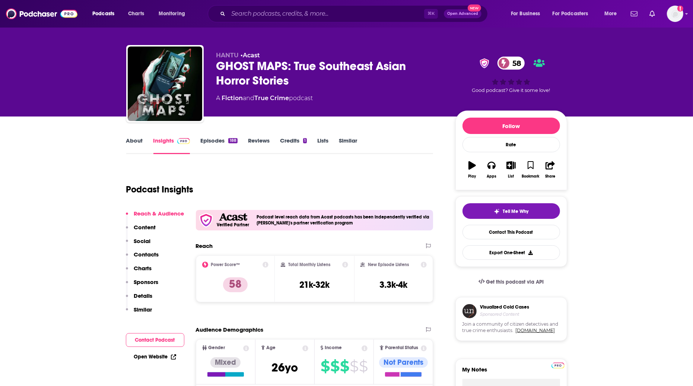
scroll to position [0, 0]
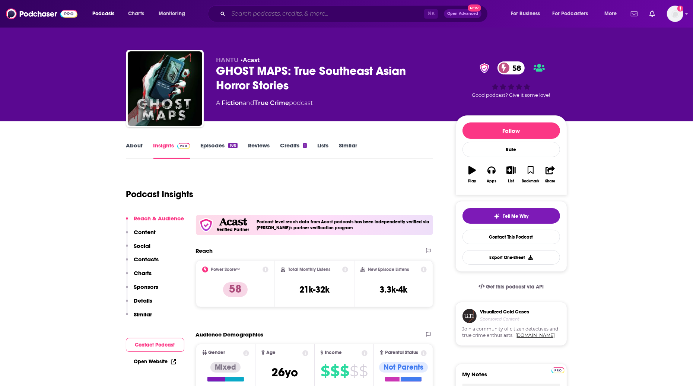
click at [295, 16] on input "Search podcasts, credits, & more..." at bounding box center [326, 14] width 196 height 12
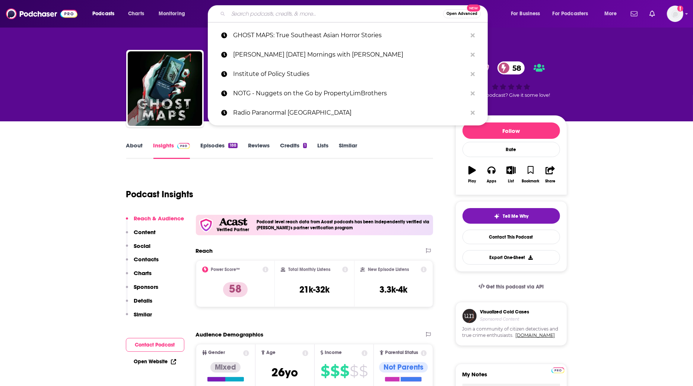
paste input "Kick To The Gut! Wrestling Podcast"
type input "Kick To The Gut! Wrestling Podcast"
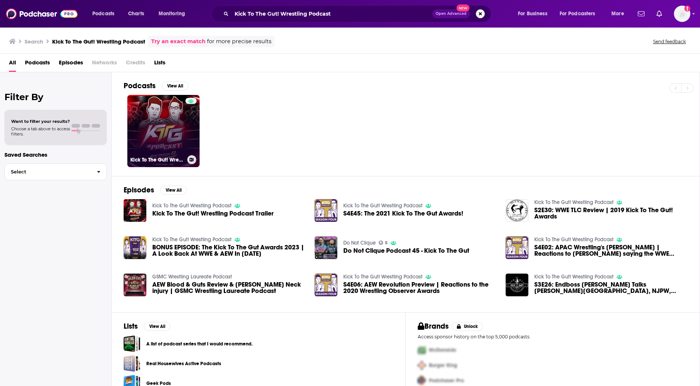
click at [158, 139] on link "Kick To The Gut! Wrestling Podcast" at bounding box center [163, 131] width 72 height 72
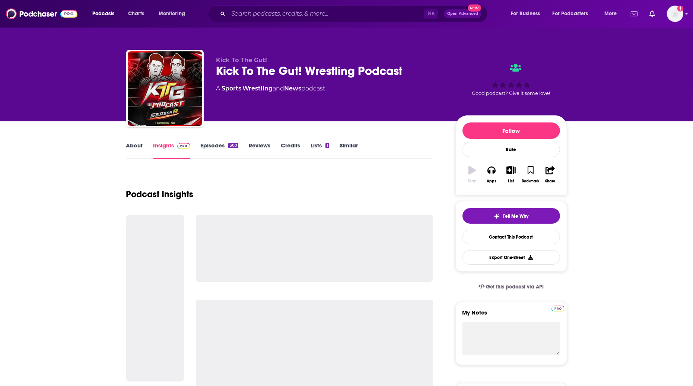
click at [152, 118] on img "Kick To The Gut! Wrestling Podcast" at bounding box center [165, 88] width 75 height 75
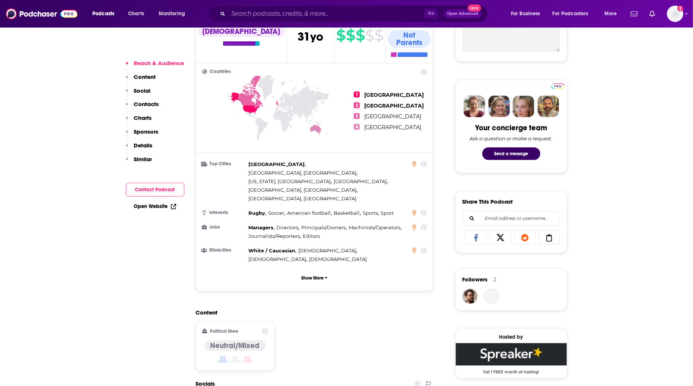
scroll to position [433, 0]
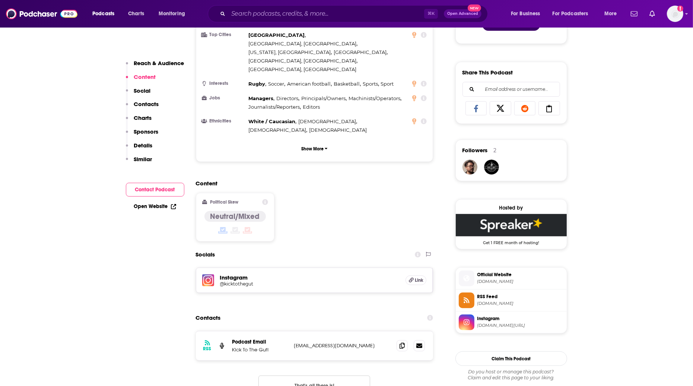
click at [240, 281] on h5 "@kicktothegut" at bounding box center [279, 284] width 119 height 6
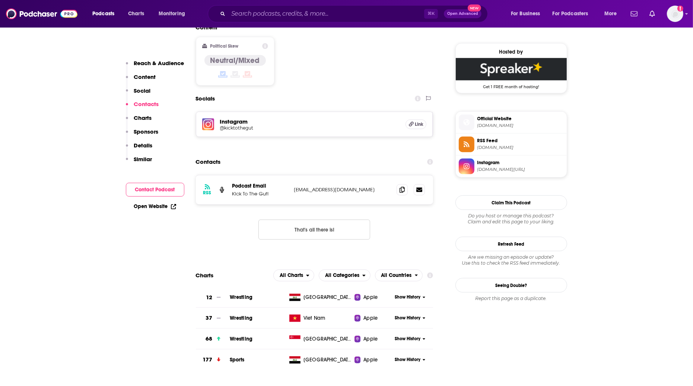
scroll to position [588, 0]
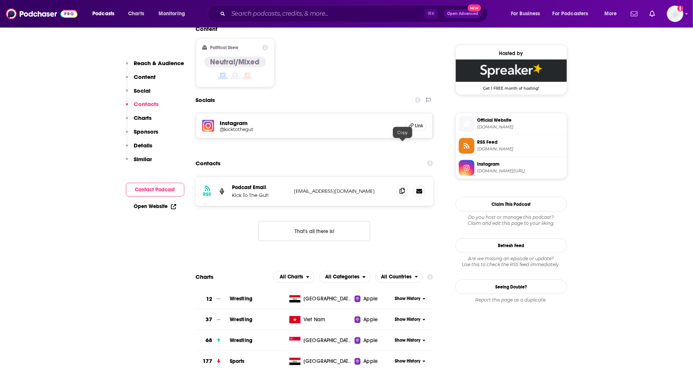
click at [402, 188] on icon at bounding box center [402, 191] width 5 height 6
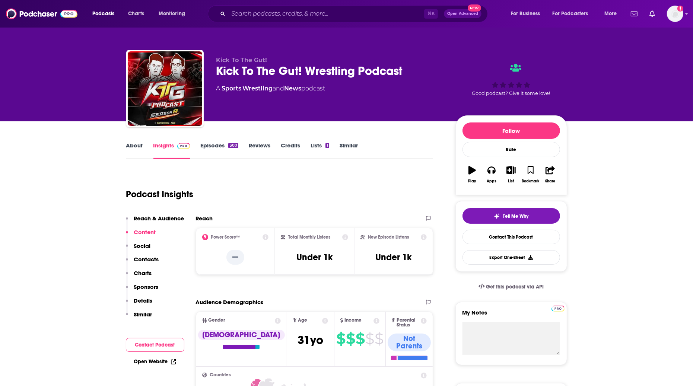
scroll to position [0, 0]
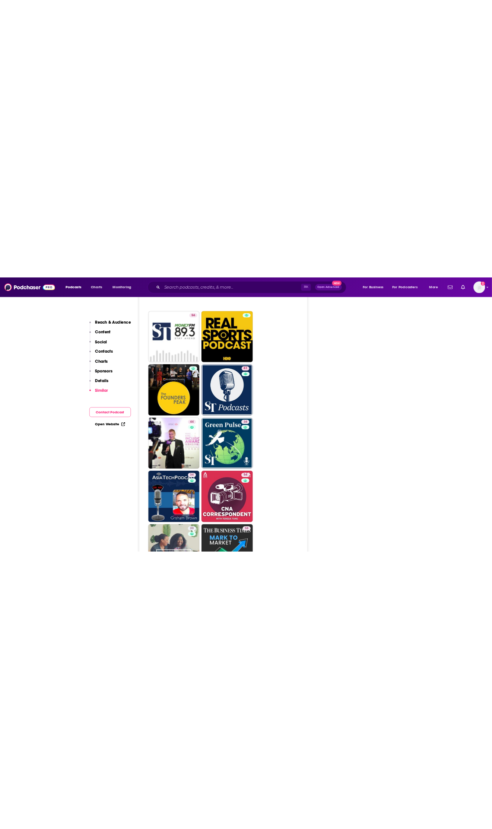
scroll to position [1621, 0]
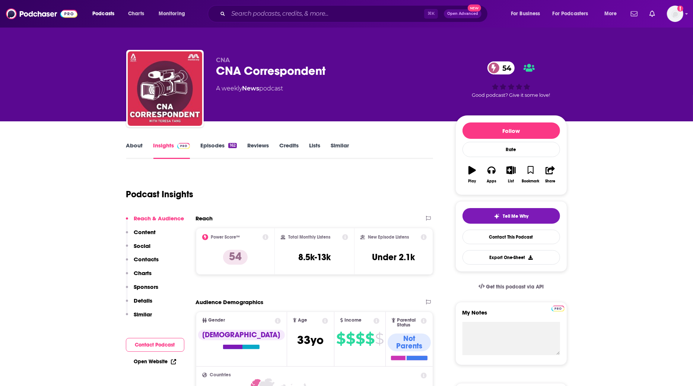
click at [137, 152] on link "About" at bounding box center [134, 150] width 17 height 17
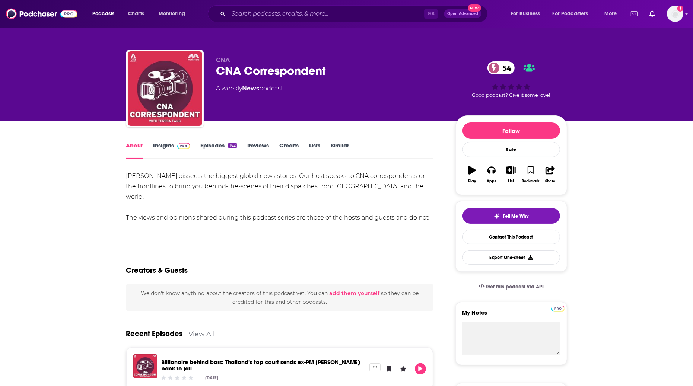
scroll to position [0, 0]
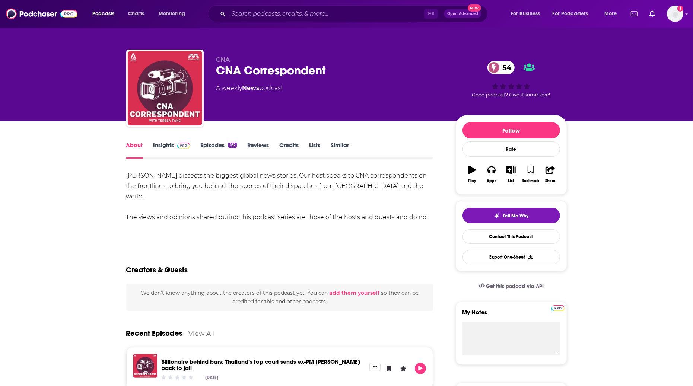
click at [161, 145] on link "Insights" at bounding box center [171, 150] width 37 height 17
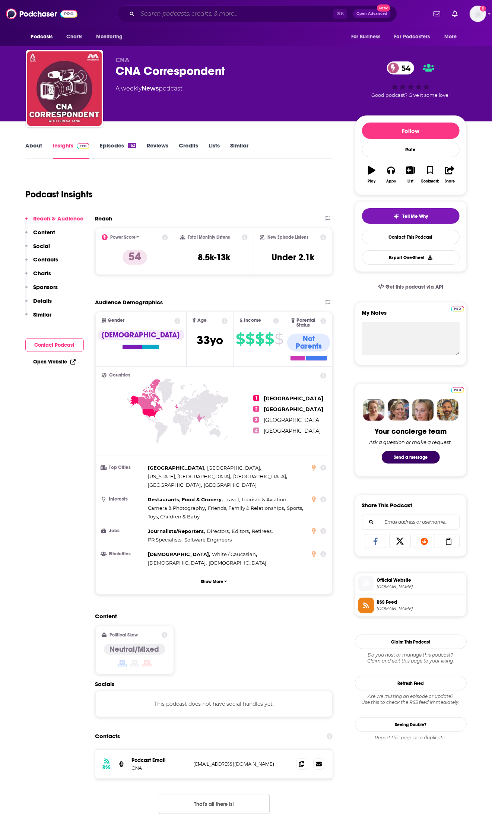
click at [174, 14] on input "Search podcasts, credits, & more..." at bounding box center [235, 14] width 196 height 12
